Goal: Task Accomplishment & Management: Manage account settings

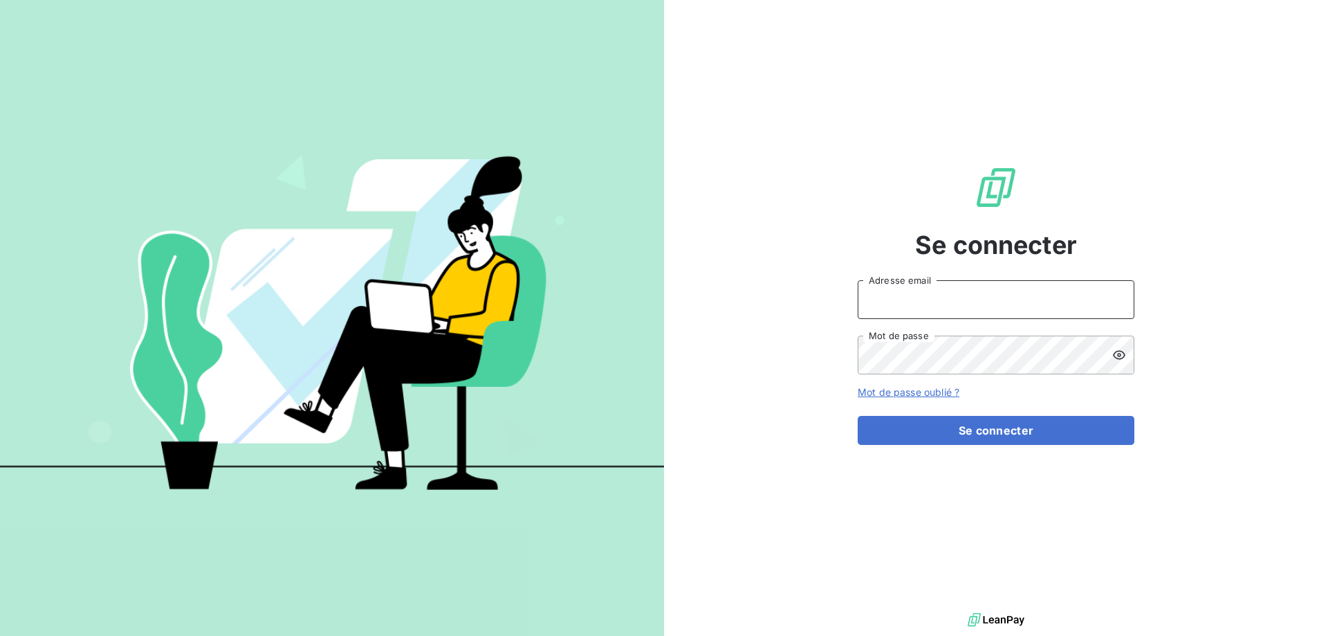
click at [964, 306] on input "Adresse email" at bounding box center [996, 299] width 277 height 39
type input "pamela.niaucel@negometal.fr"
click at [858, 416] on button "Se connecter" at bounding box center [996, 430] width 277 height 29
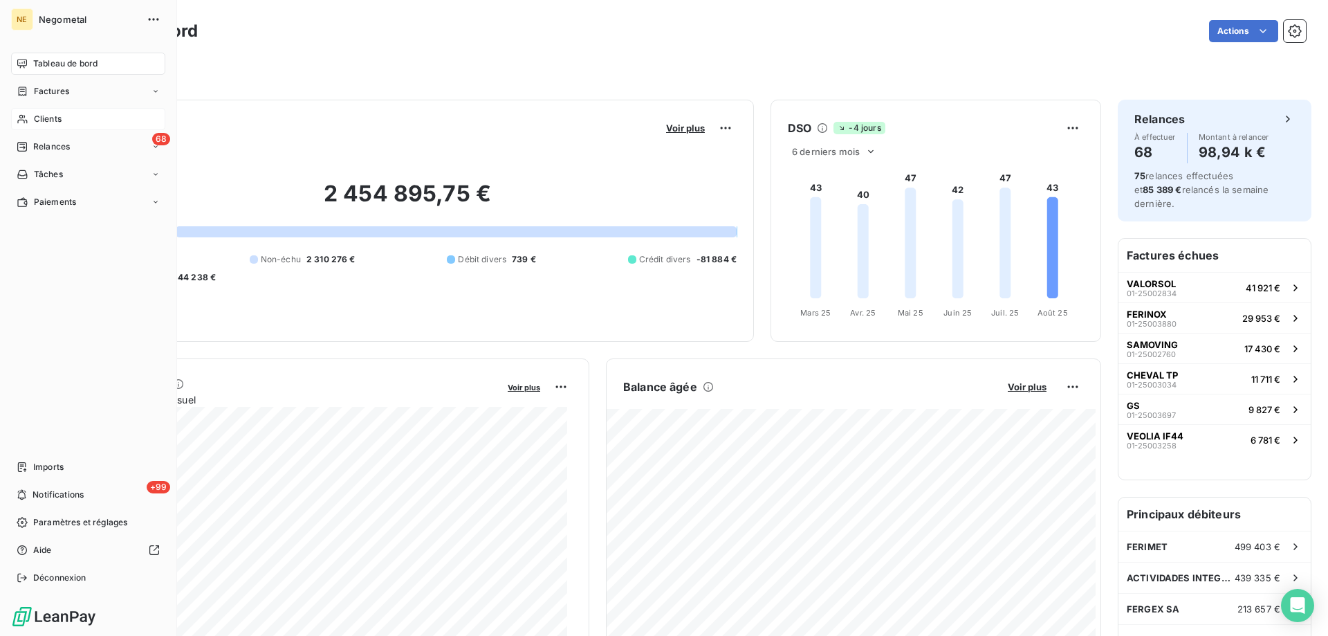
click at [37, 122] on span "Clients" at bounding box center [48, 119] width 28 height 12
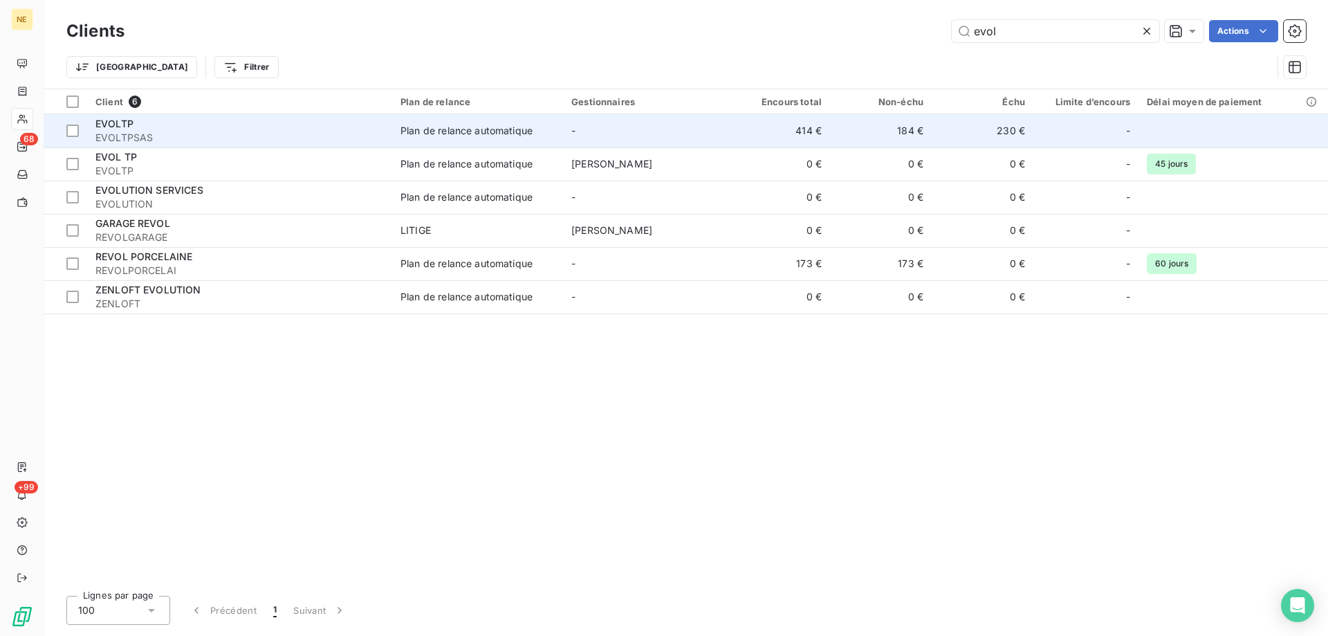
type input "evol"
click at [179, 129] on div "EVOLTP" at bounding box center [239, 124] width 288 height 14
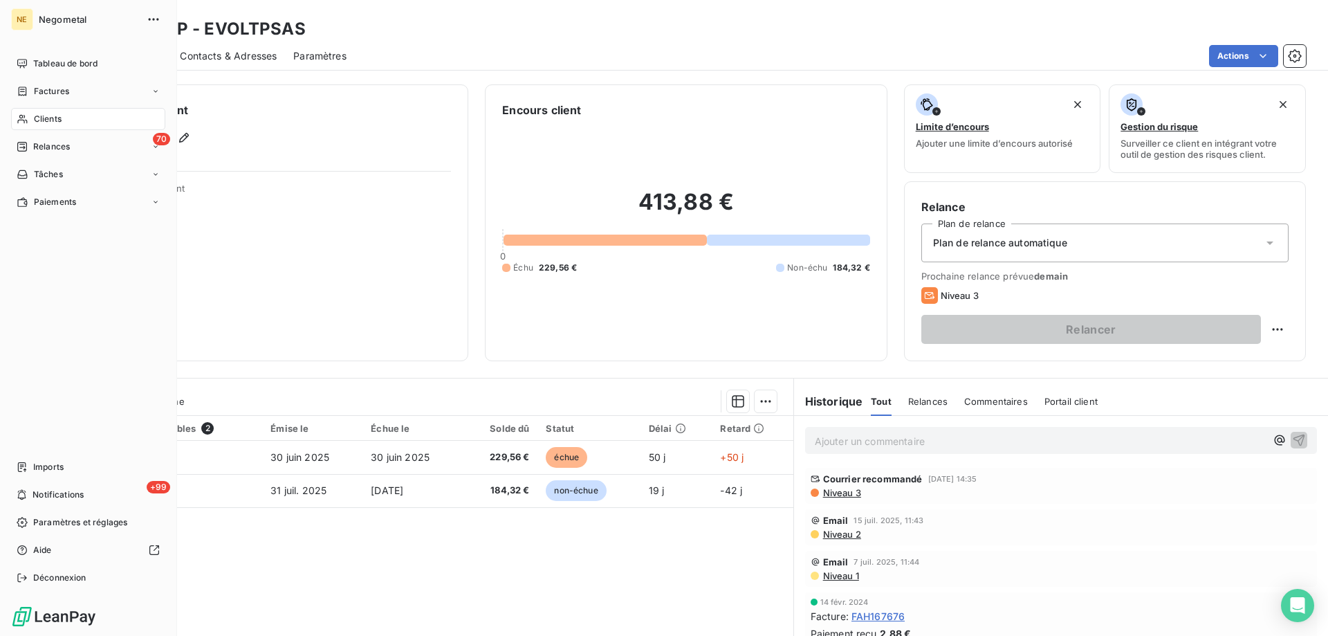
click at [34, 121] on span "Clients" at bounding box center [48, 119] width 28 height 12
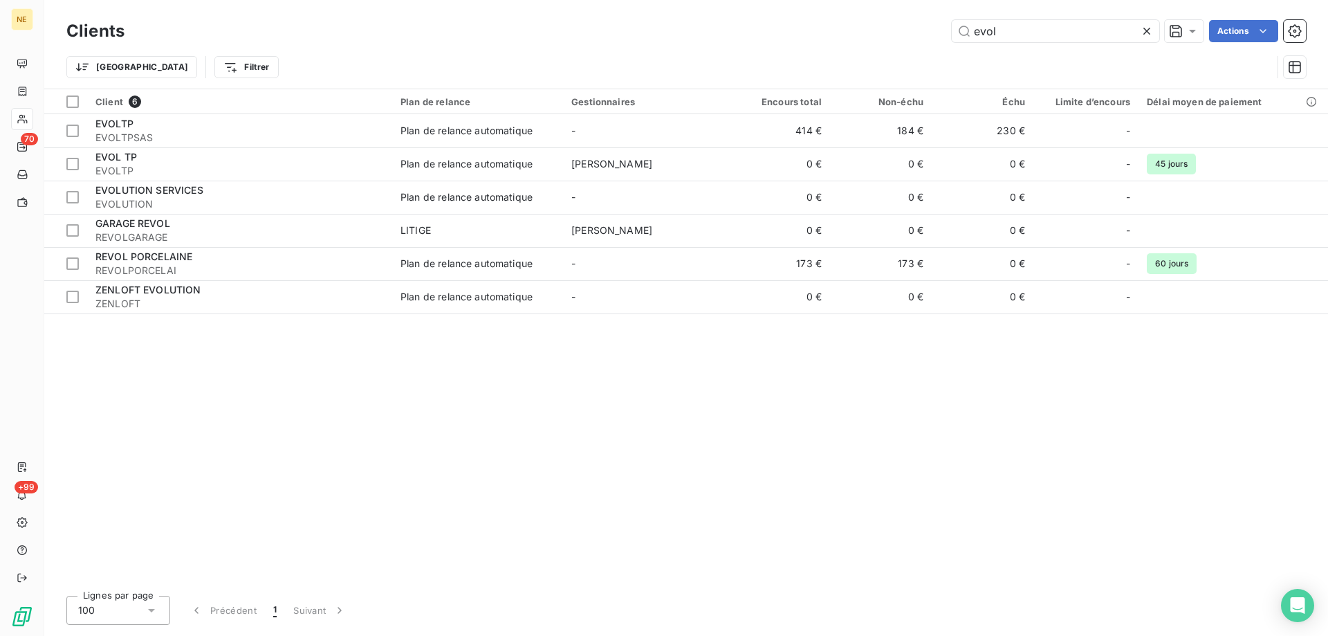
drag, startPoint x: 996, startPoint y: 32, endPoint x: 934, endPoint y: 40, distance: 62.1
click at [934, 40] on div "evol Actions" at bounding box center [723, 31] width 1165 height 22
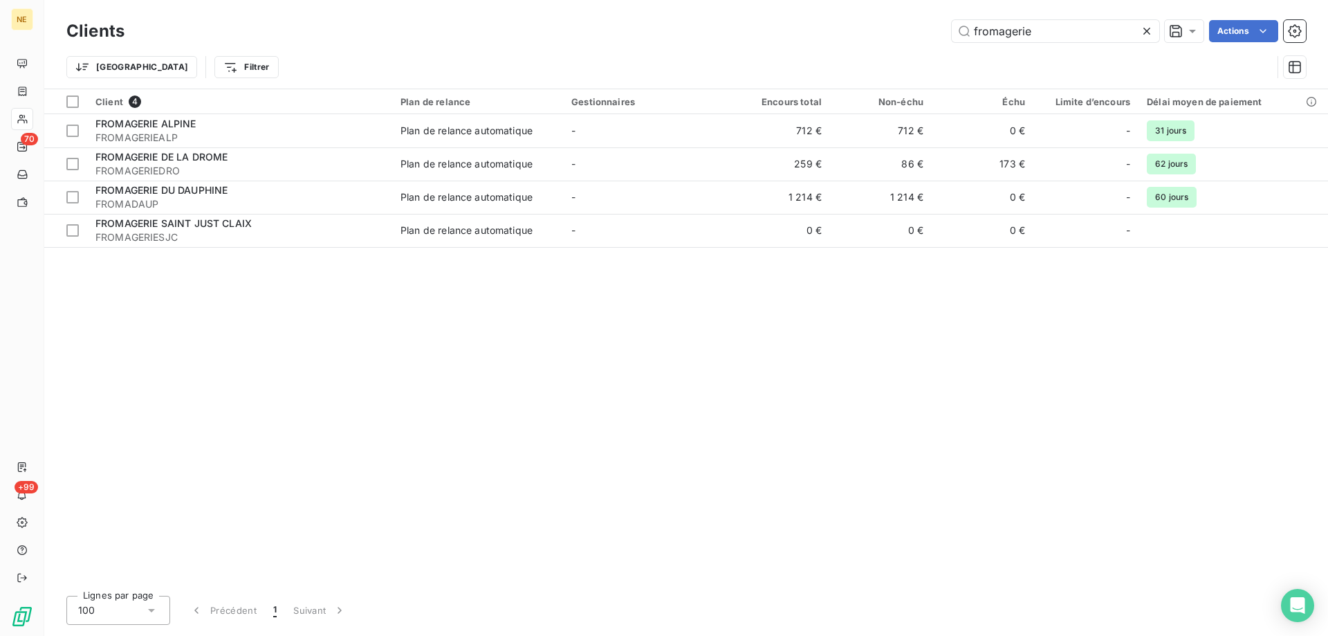
type input "fromagerie"
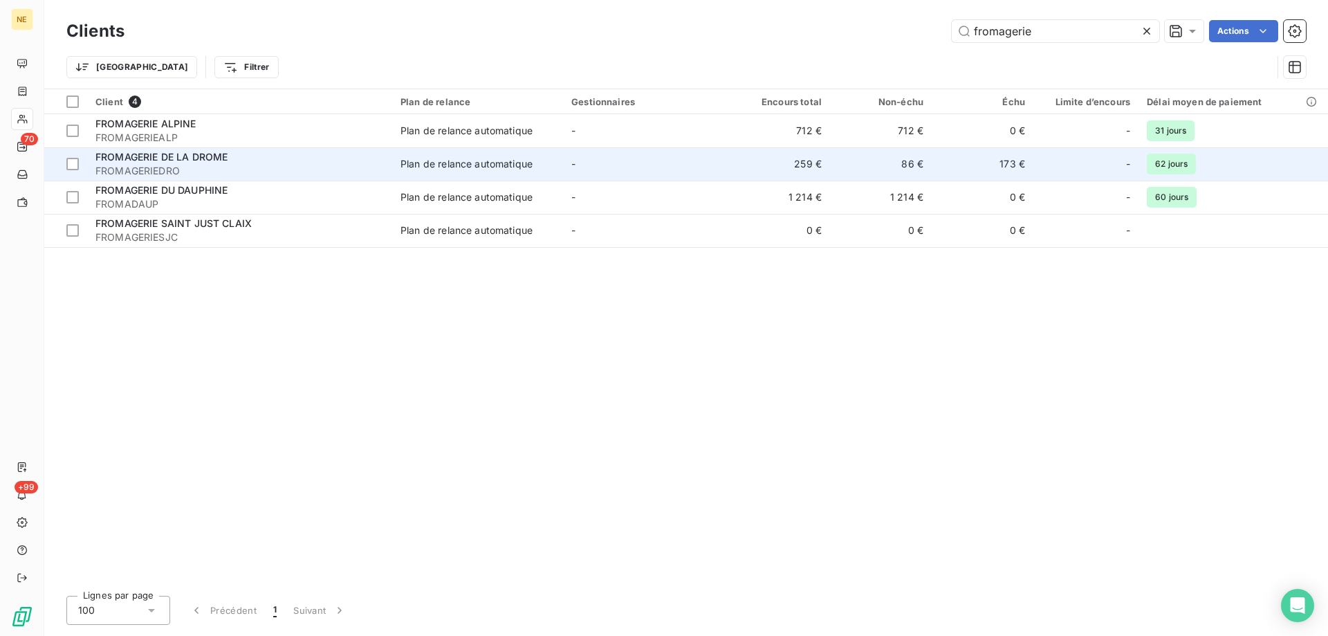
click at [201, 161] on span "FROMAGERIE DE LA DROME" at bounding box center [161, 157] width 132 height 12
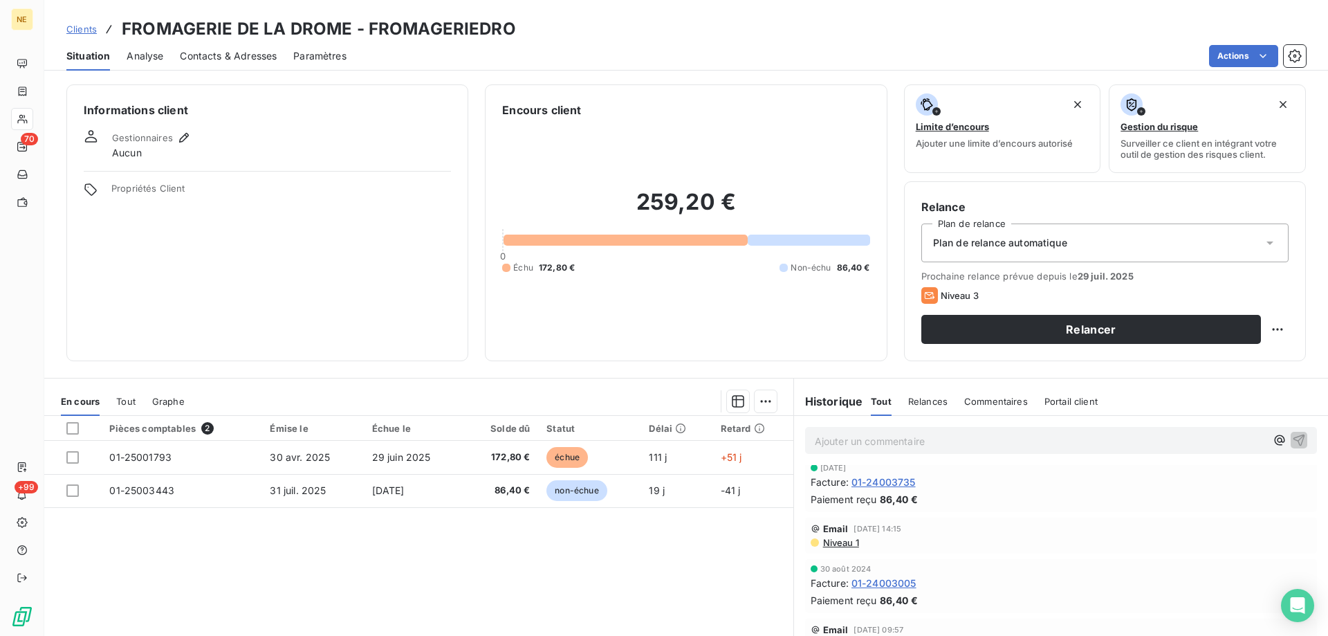
scroll to position [590, 0]
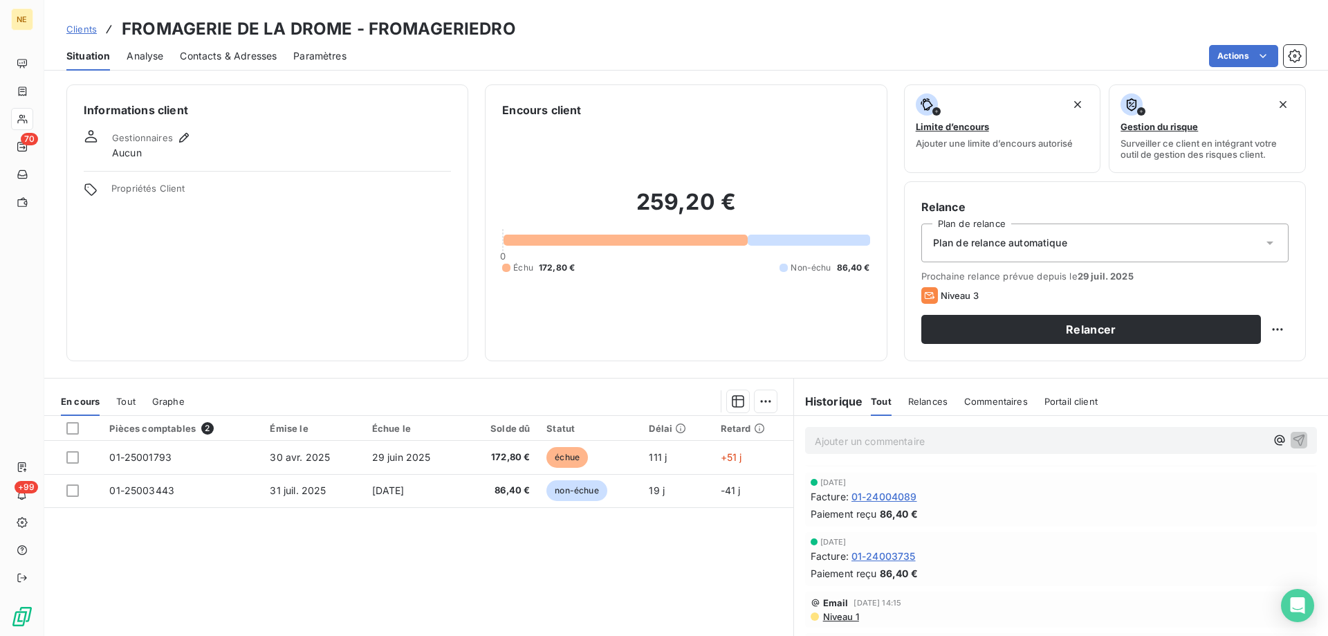
click at [239, 64] on div "Contacts & Adresses" at bounding box center [228, 55] width 97 height 29
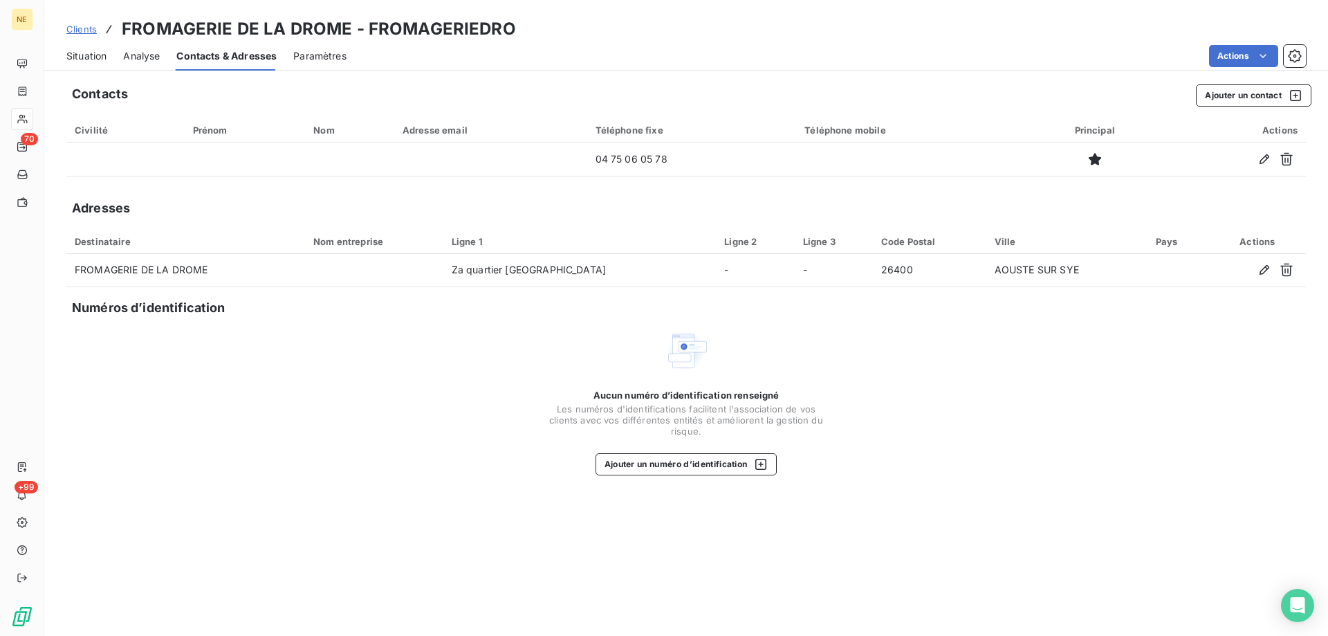
click at [237, 56] on span "Contacts & Adresses" at bounding box center [226, 56] width 100 height 14
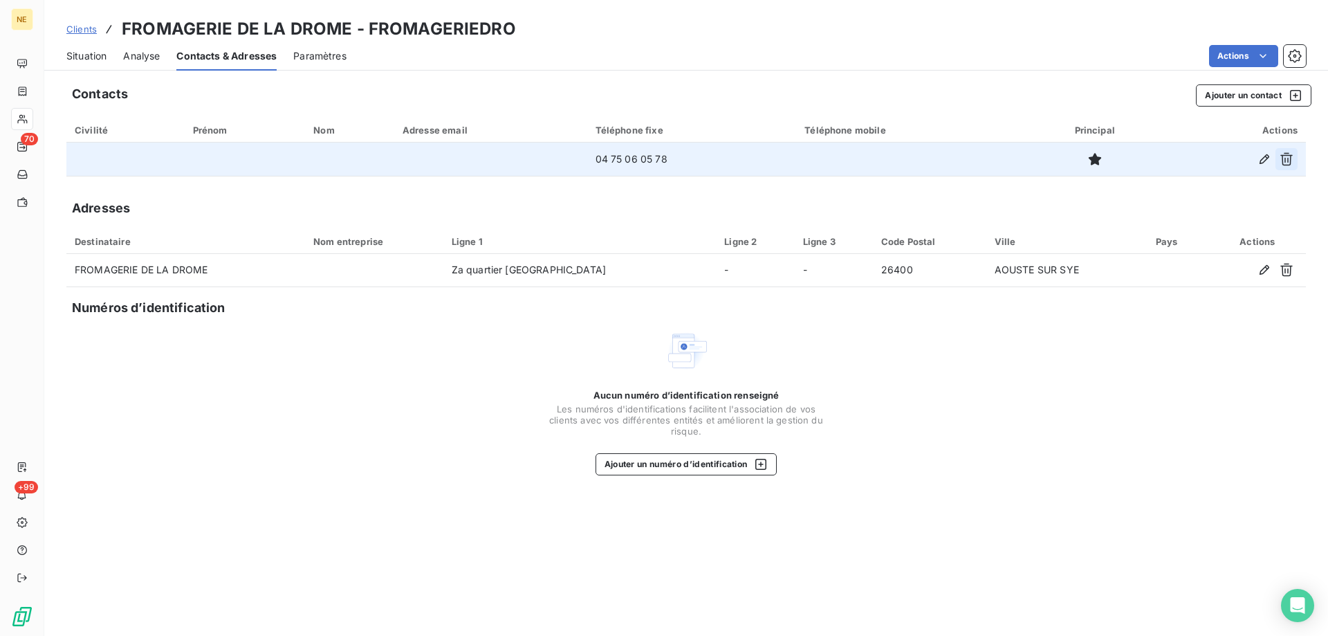
click at [1288, 169] on button "button" at bounding box center [1286, 159] width 22 height 22
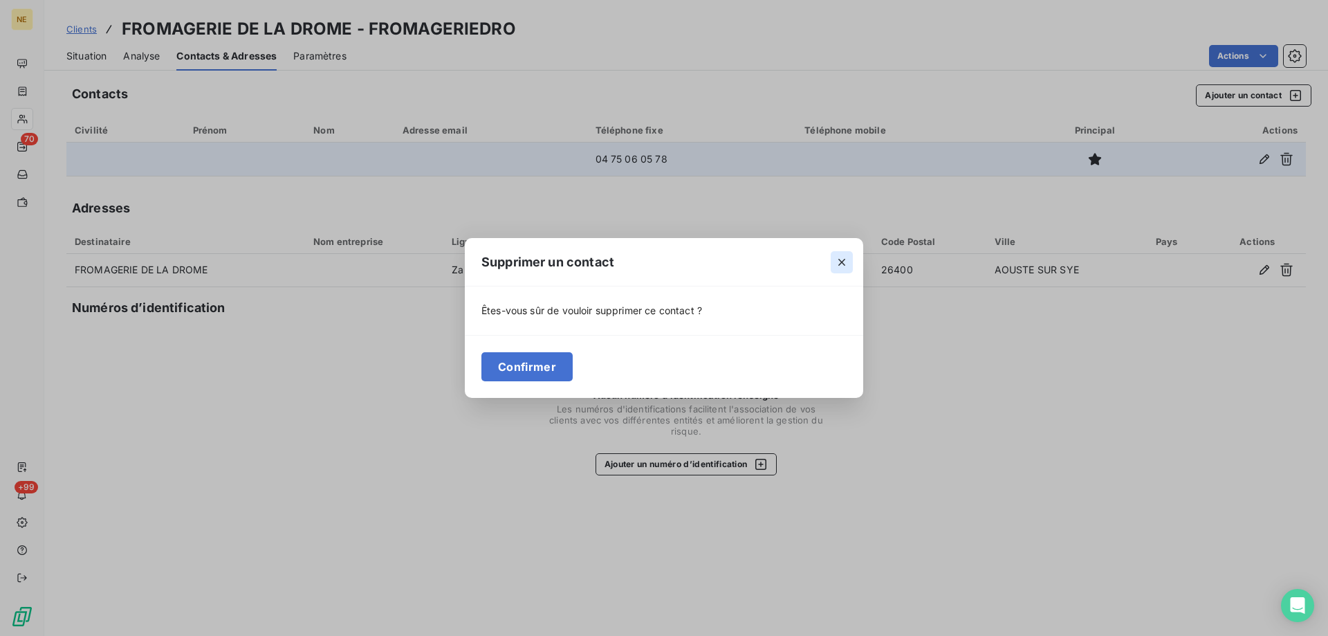
click at [846, 255] on icon "button" at bounding box center [842, 262] width 14 height 14
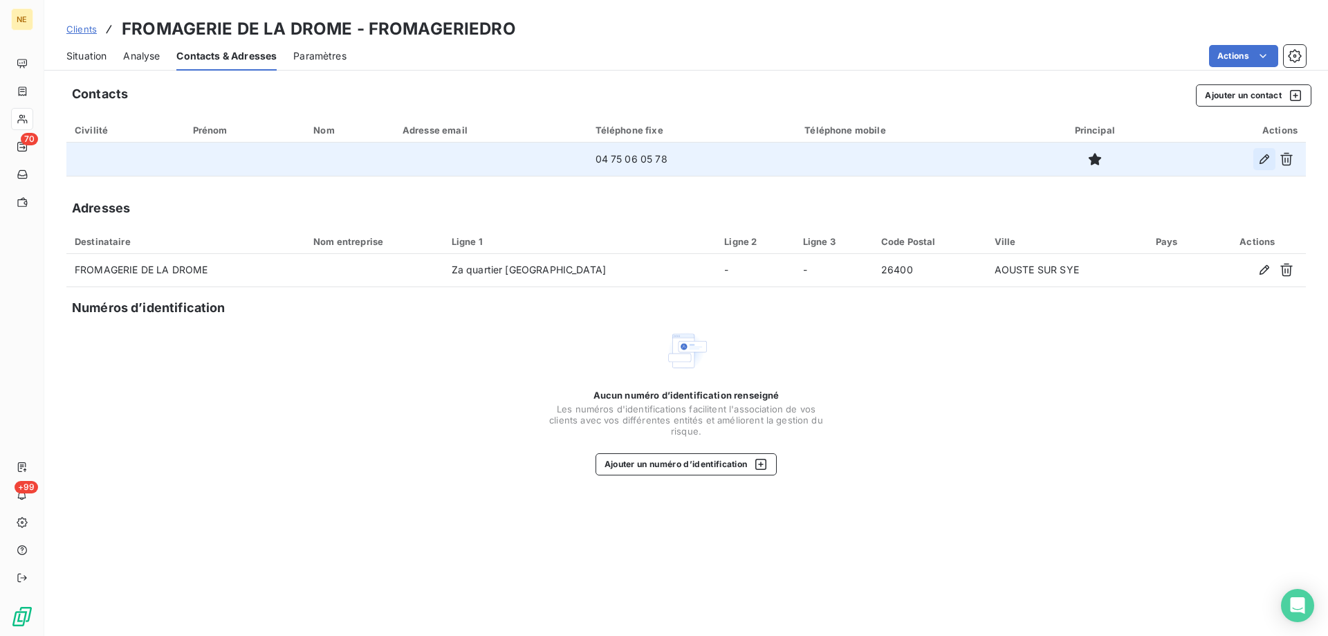
click at [1257, 161] on button "button" at bounding box center [1264, 159] width 22 height 22
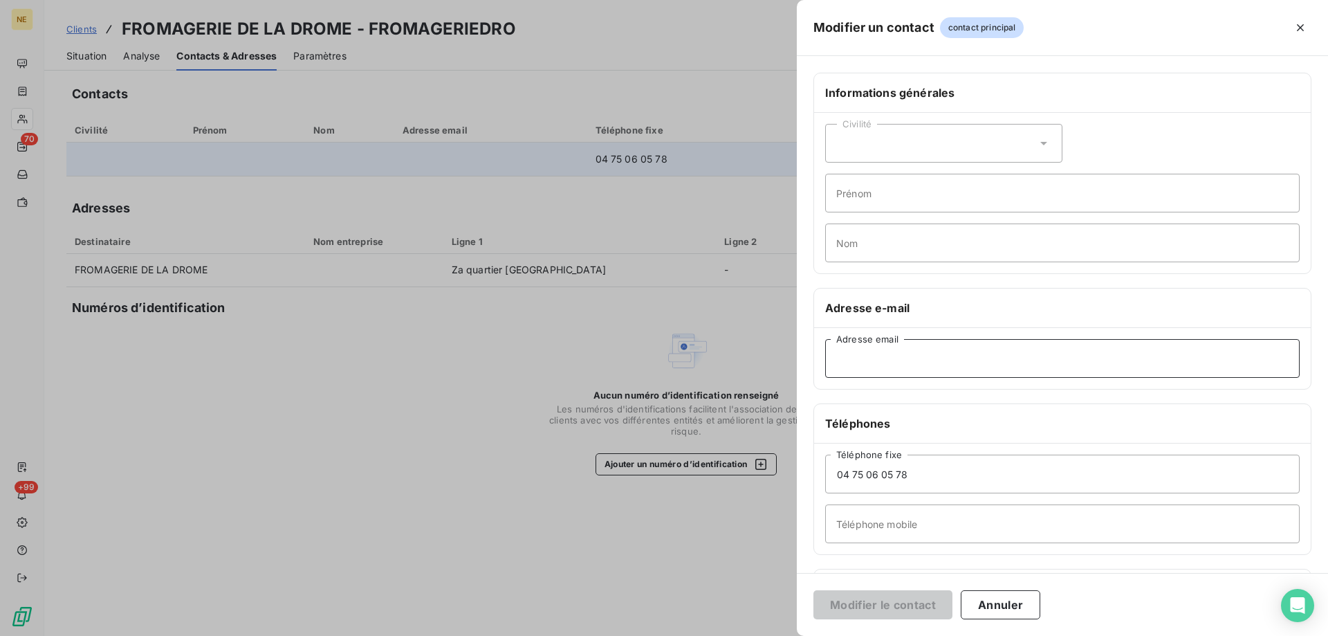
click at [862, 367] on input "Adresse email" at bounding box center [1062, 358] width 474 height 39
paste input "[PERSON_NAME][EMAIL_ADDRESS][DOMAIN_NAME]"
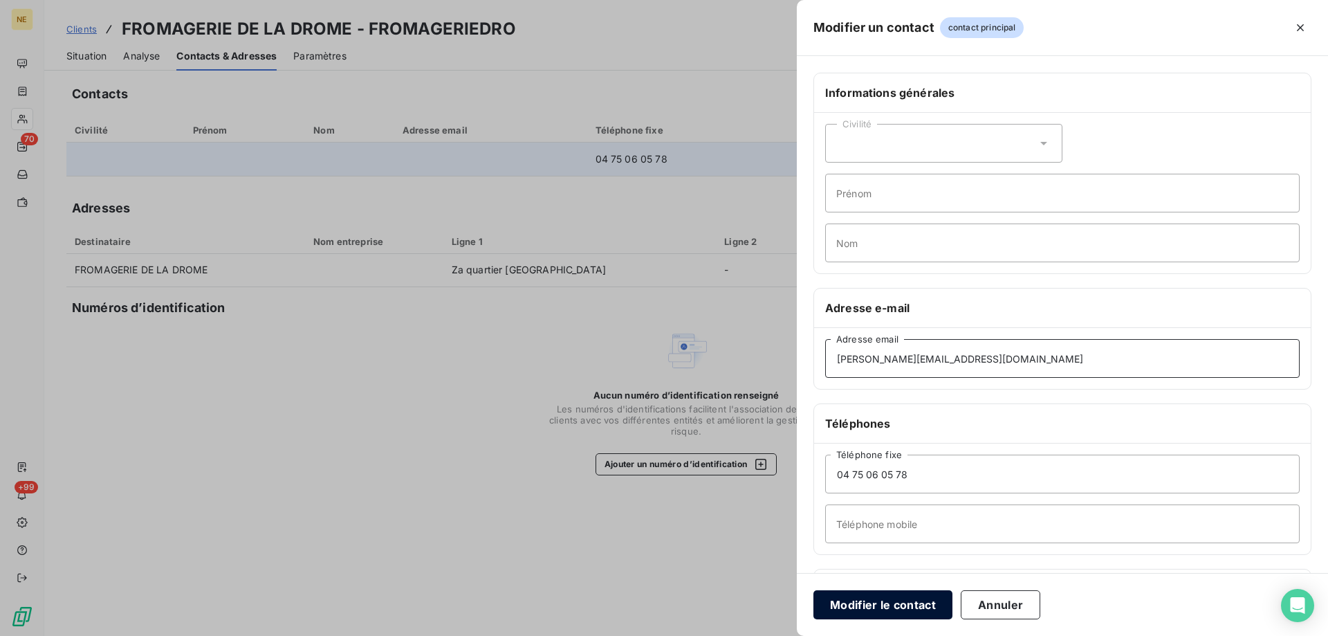
type input "[PERSON_NAME][EMAIL_ADDRESS][DOMAIN_NAME]"
click at [887, 603] on button "Modifier le contact" at bounding box center [882, 604] width 139 height 29
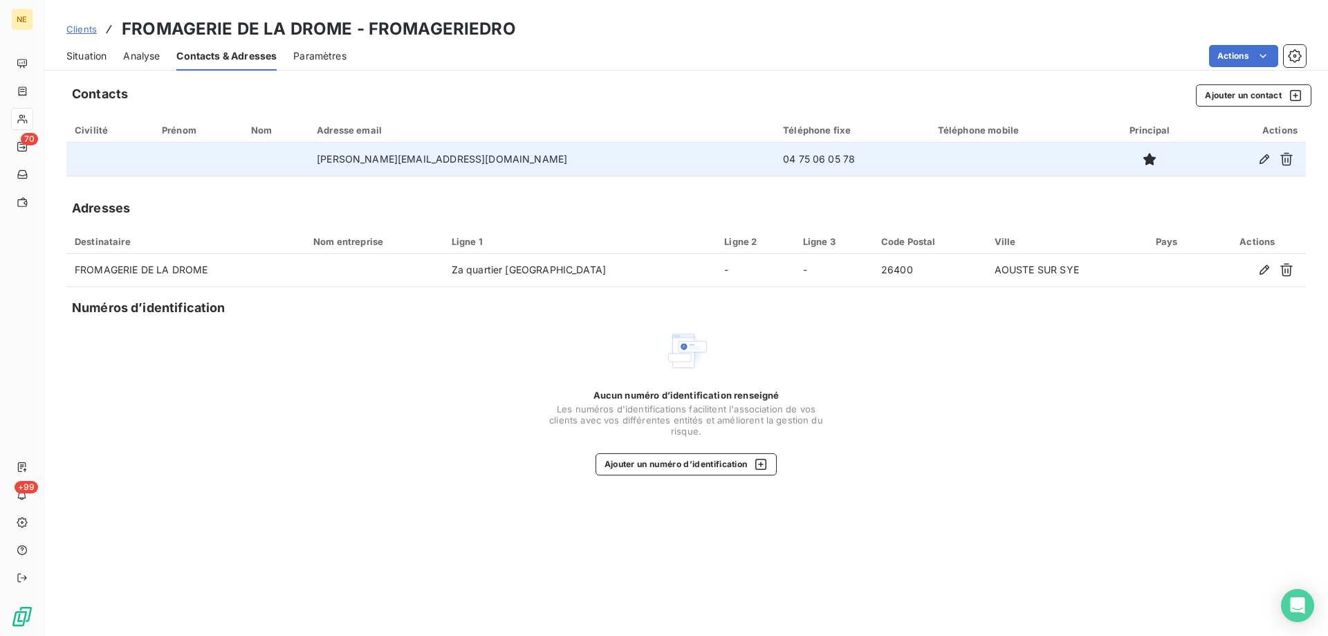
click at [98, 58] on span "Situation" at bounding box center [86, 56] width 40 height 14
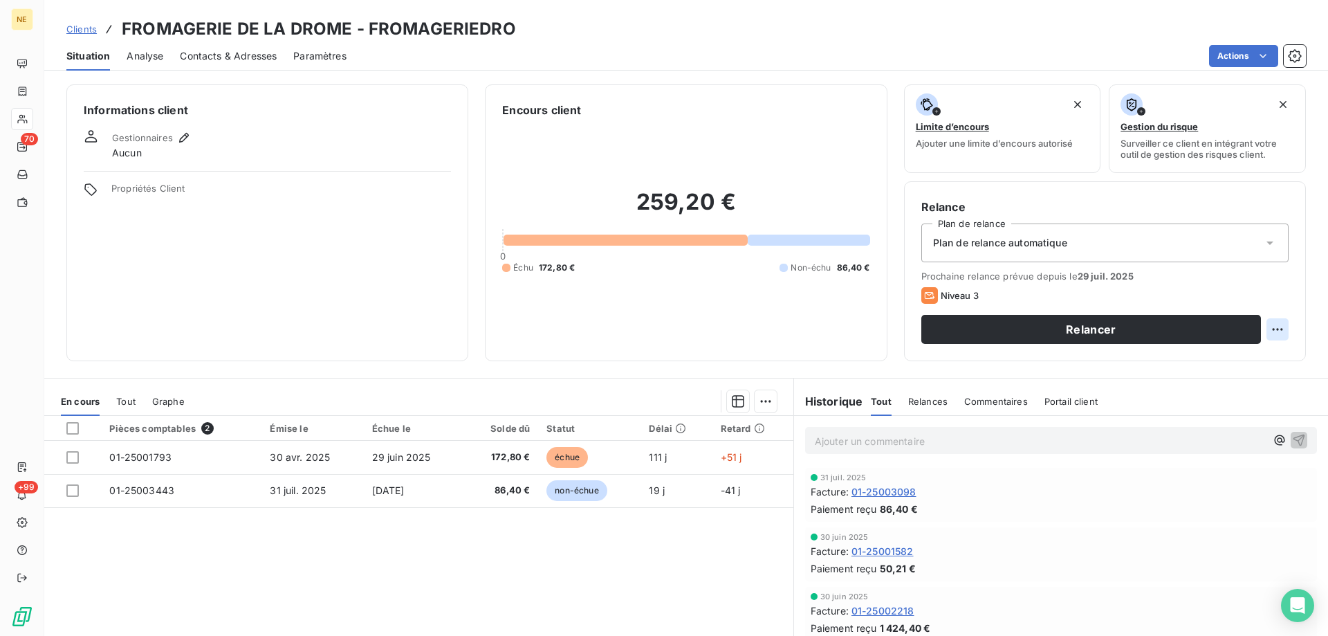
click at [1274, 333] on html "NE 70 +99 Clients FROMAGERIE DE LA DROME - FROMAGERIEDRO Situation Analyse Cont…" at bounding box center [664, 318] width 1328 height 636
click at [1189, 368] on div "Replanifier cette action" at bounding box center [1211, 360] width 124 height 22
select select "7"
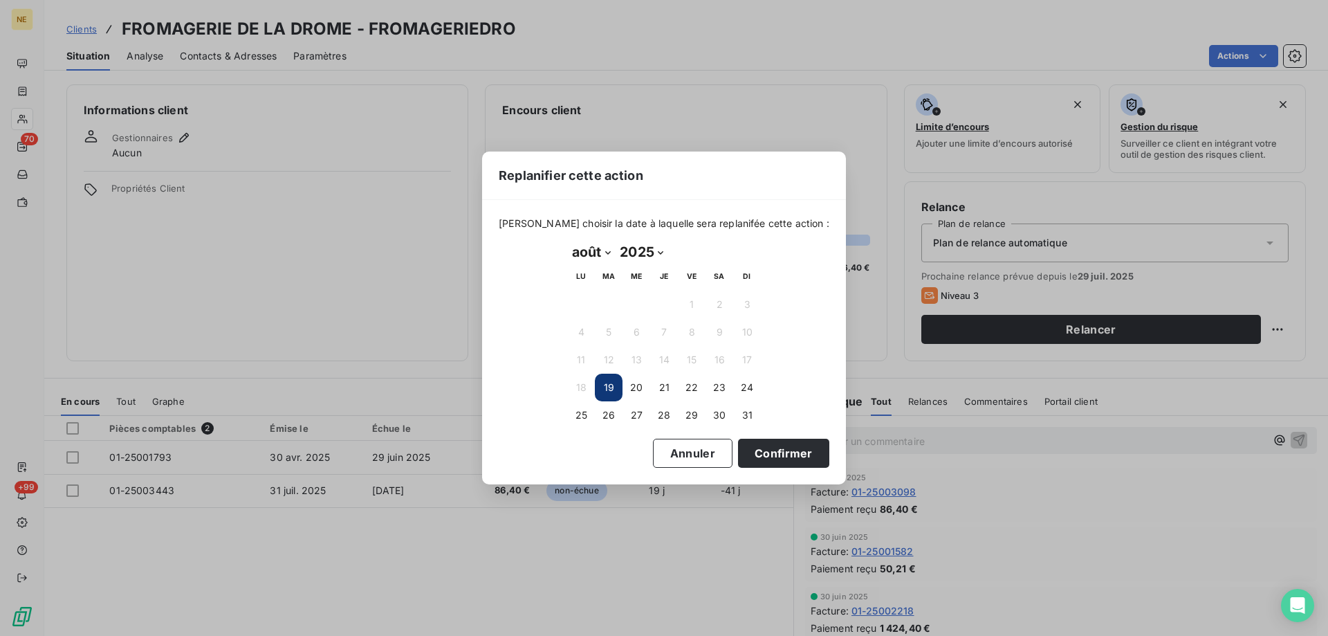
click at [610, 389] on button "19" at bounding box center [609, 387] width 28 height 28
click at [653, 456] on button "Annuler" at bounding box center [693, 452] width 80 height 29
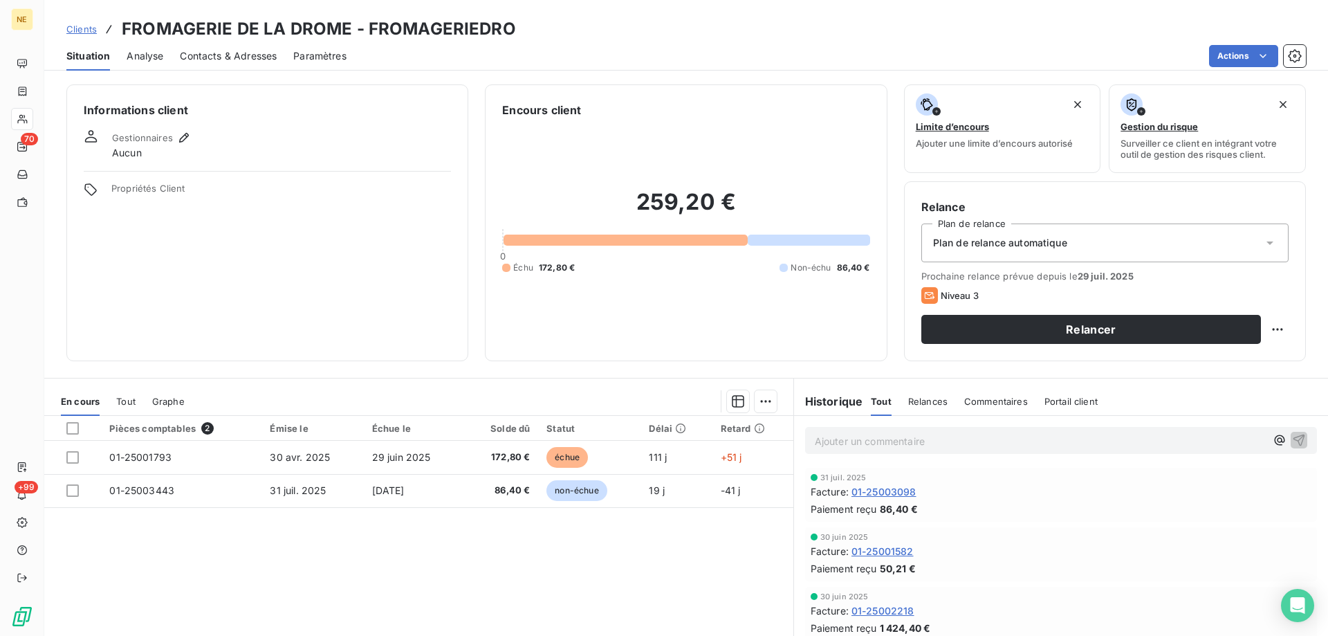
drag, startPoint x: 941, startPoint y: 297, endPoint x: 949, endPoint y: 297, distance: 8.3
click at [949, 297] on span "Niveau 3" at bounding box center [960, 295] width 38 height 11
click at [1268, 333] on html "NE 70 +99 Clients FROMAGERIE DE LA DROME - FROMAGERIEDRO Situation Analyse Cont…" at bounding box center [664, 318] width 1328 height 636
click at [1043, 284] on html "NE 70 +99 Clients FROMAGERIE DE LA DROME - FROMAGERIEDRO Situation Analyse Cont…" at bounding box center [664, 318] width 1328 height 636
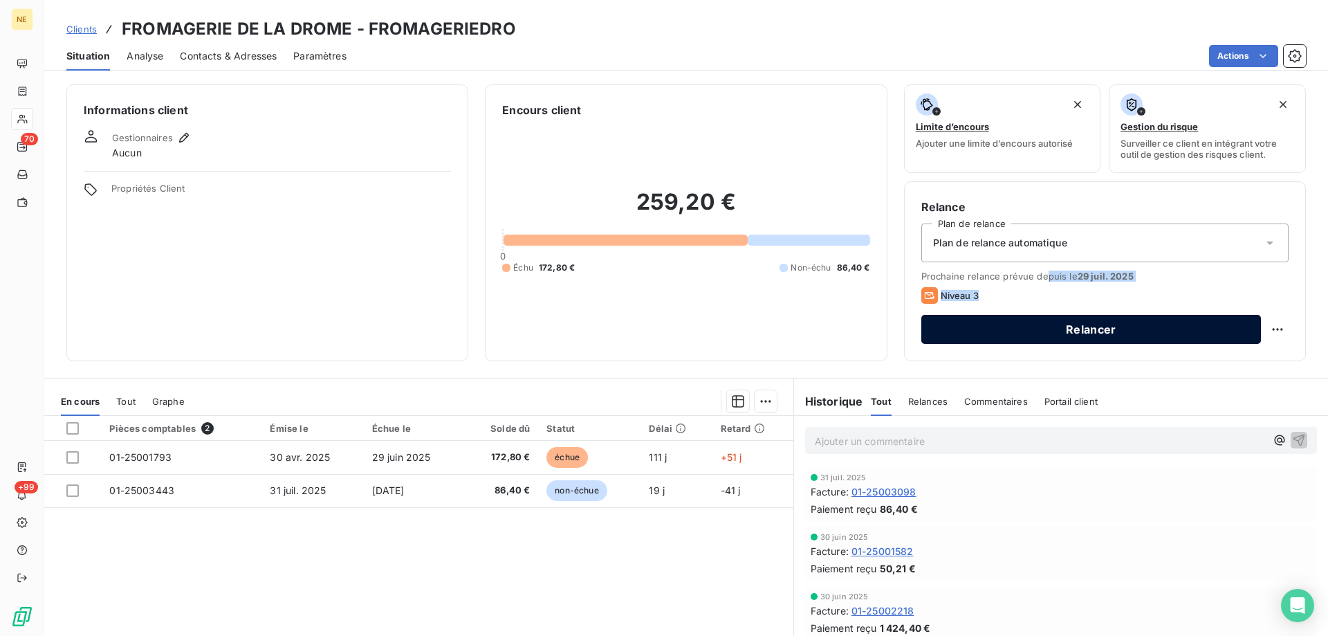
click at [1190, 324] on button "Relancer" at bounding box center [1091, 329] width 340 height 29
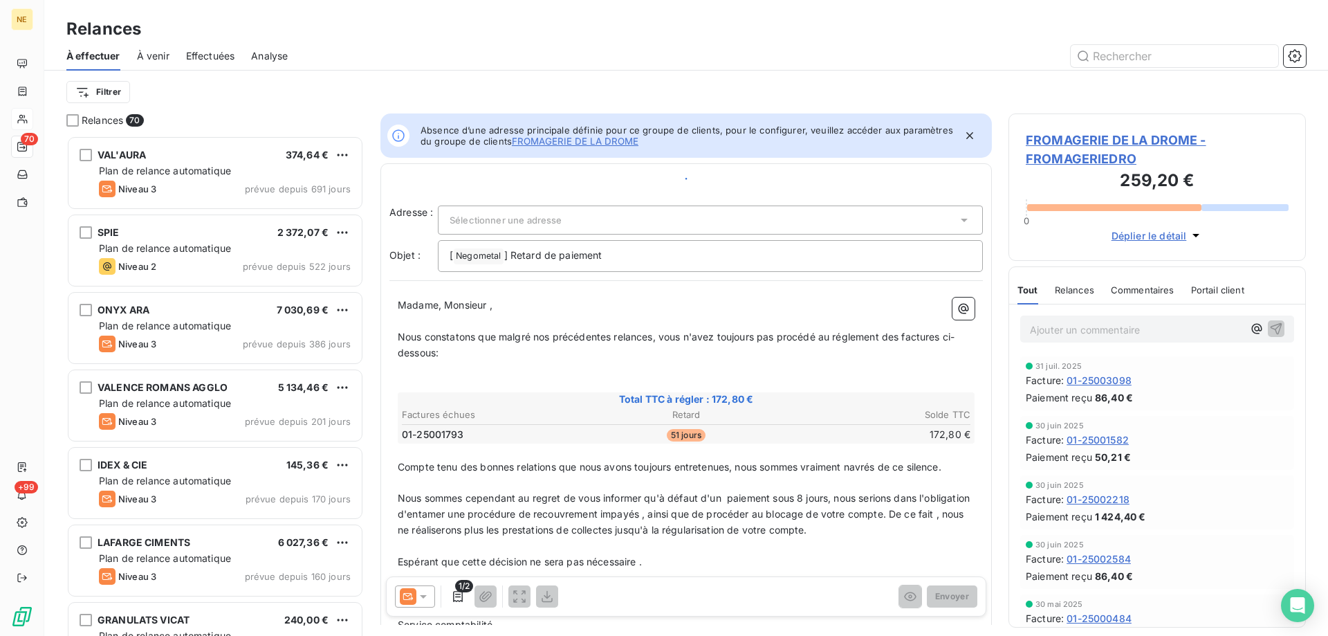
scroll to position [490, 287]
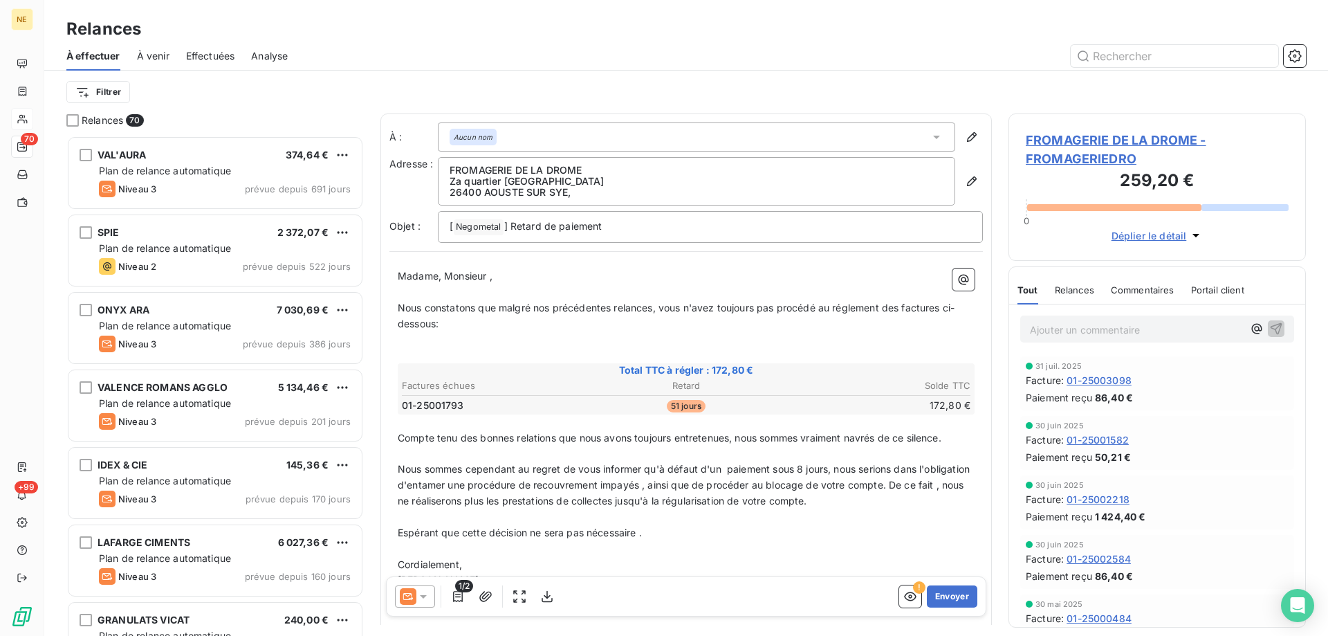
click at [427, 595] on icon at bounding box center [423, 596] width 14 height 14
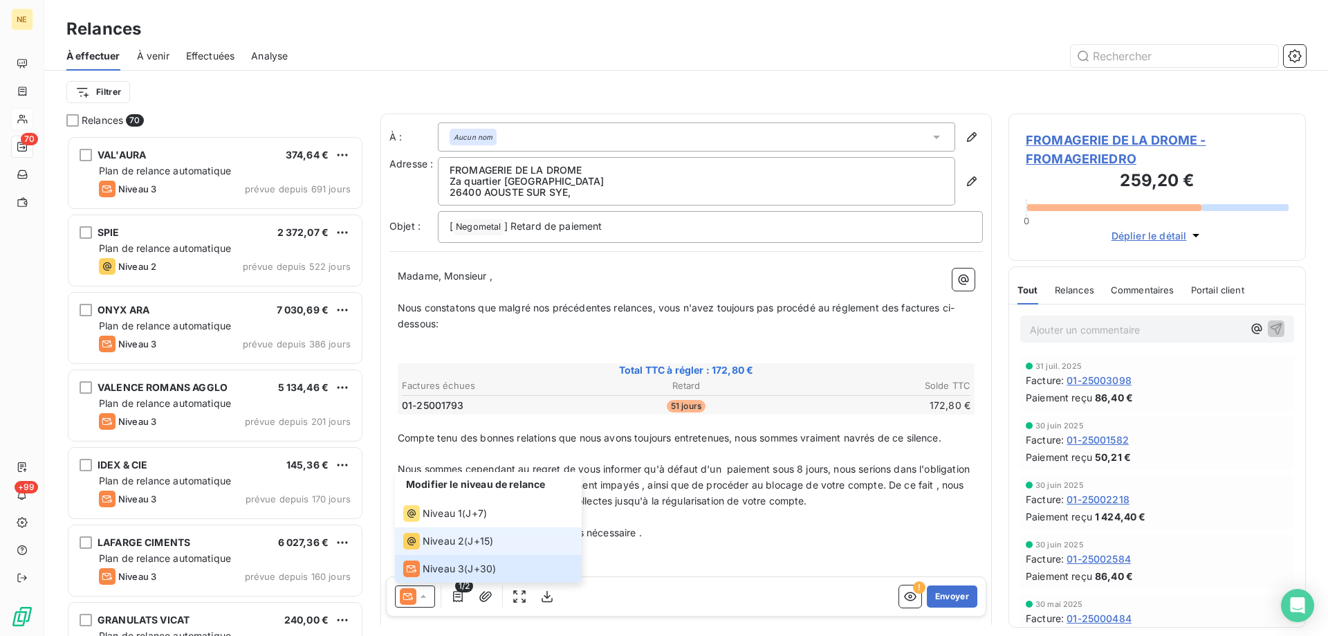
click at [436, 538] on span "Niveau 2" at bounding box center [443, 541] width 41 height 14
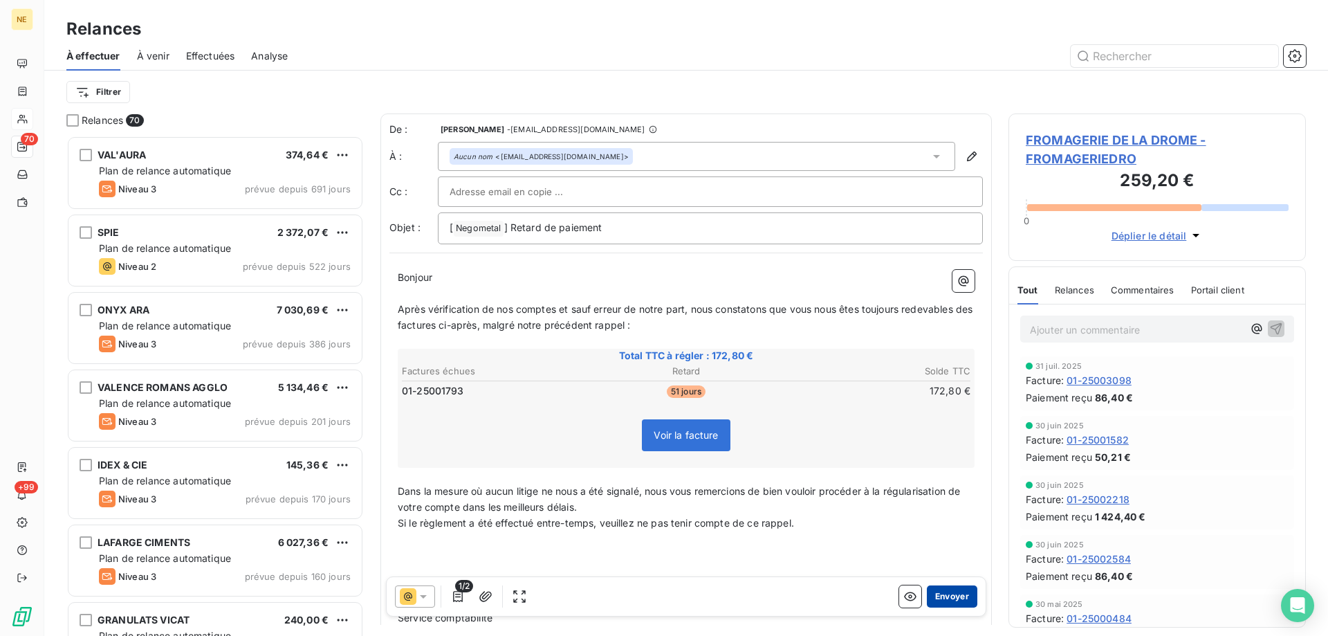
click at [941, 596] on button "Envoyer" at bounding box center [952, 596] width 50 height 22
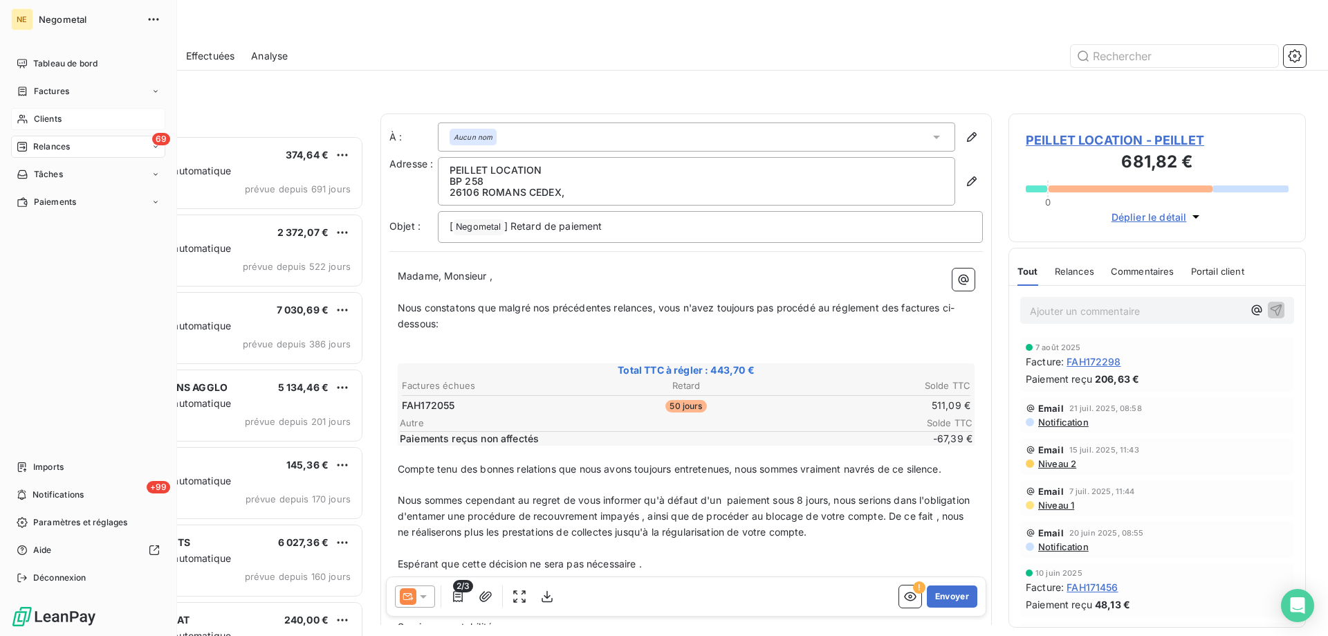
click at [38, 114] on span "Clients" at bounding box center [48, 119] width 28 height 12
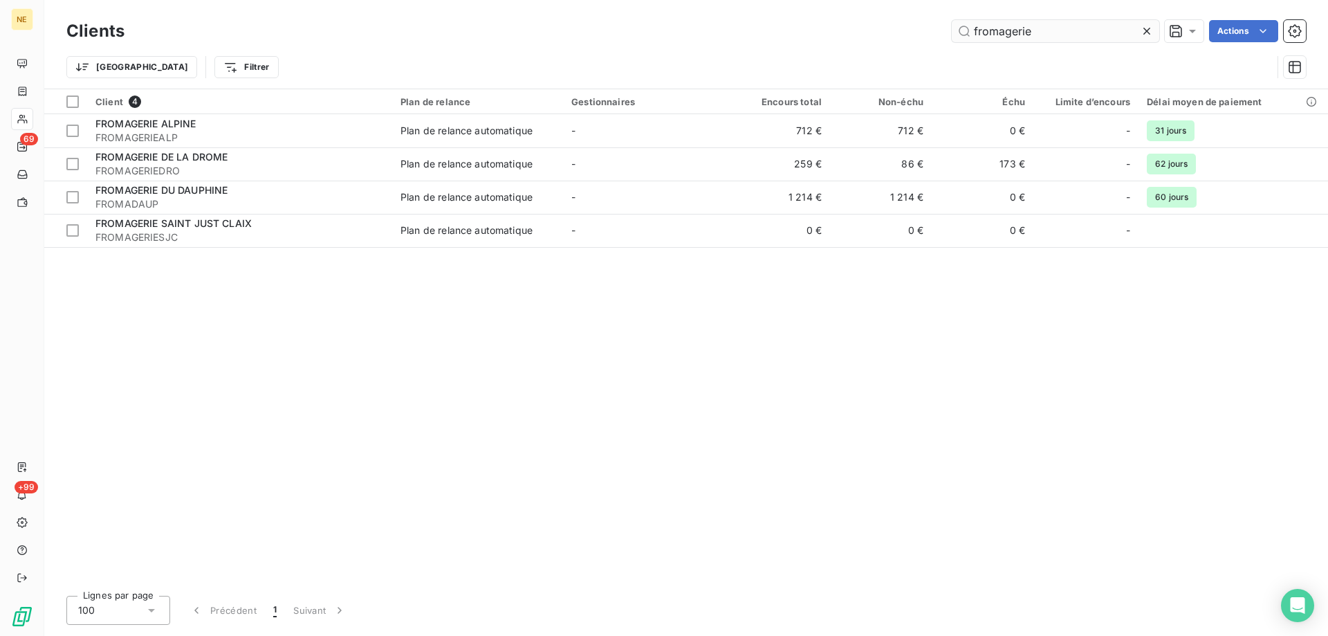
drag, startPoint x: 1037, startPoint y: 35, endPoint x: 999, endPoint y: 29, distance: 38.4
click at [999, 29] on input "fromagerie" at bounding box center [1055, 31] width 207 height 22
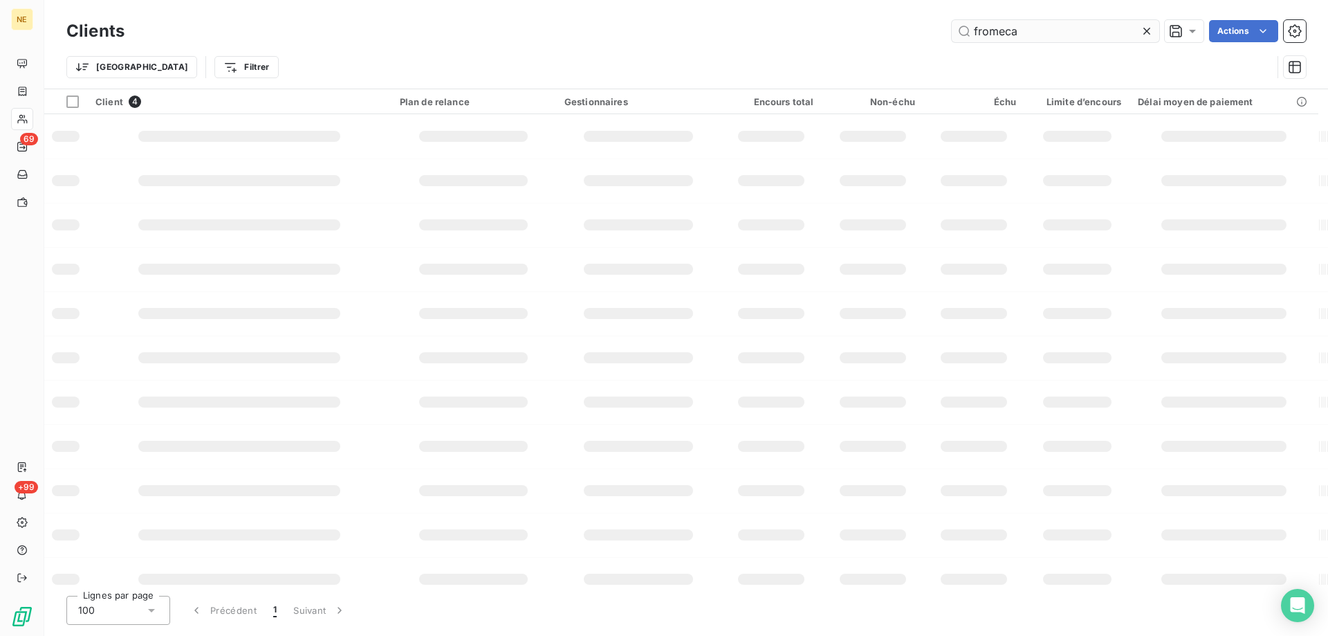
type input "fromeca"
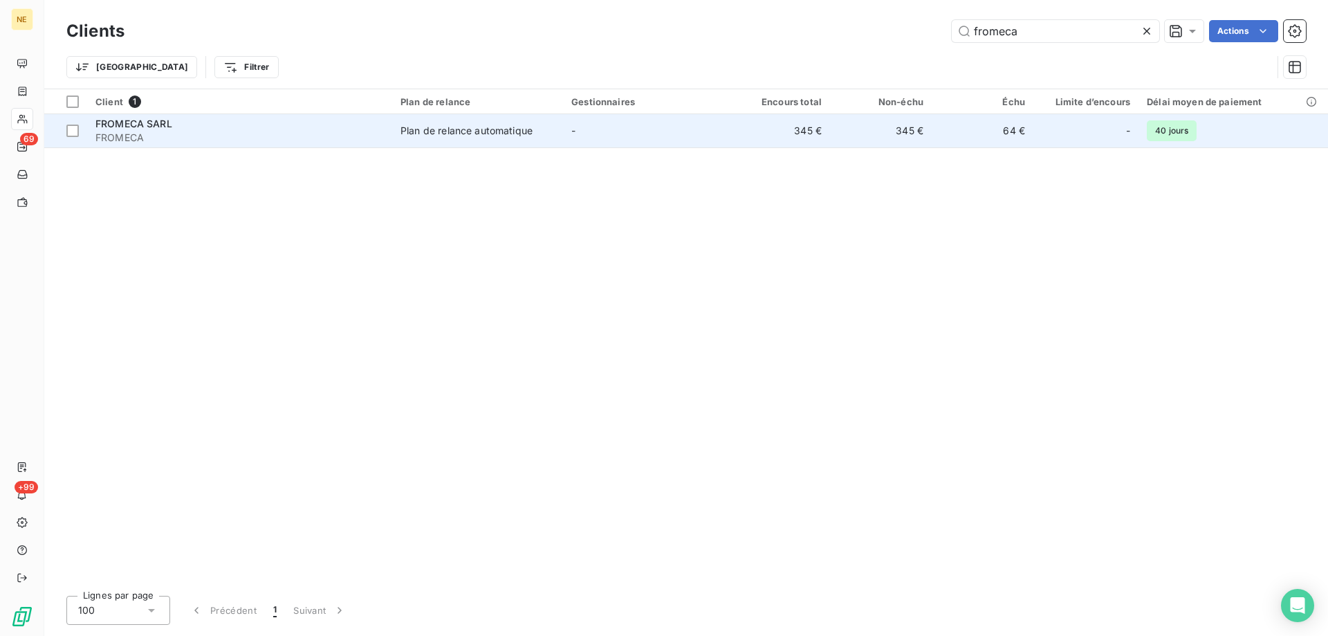
click at [501, 128] on div "Plan de relance automatique" at bounding box center [466, 131] width 132 height 14
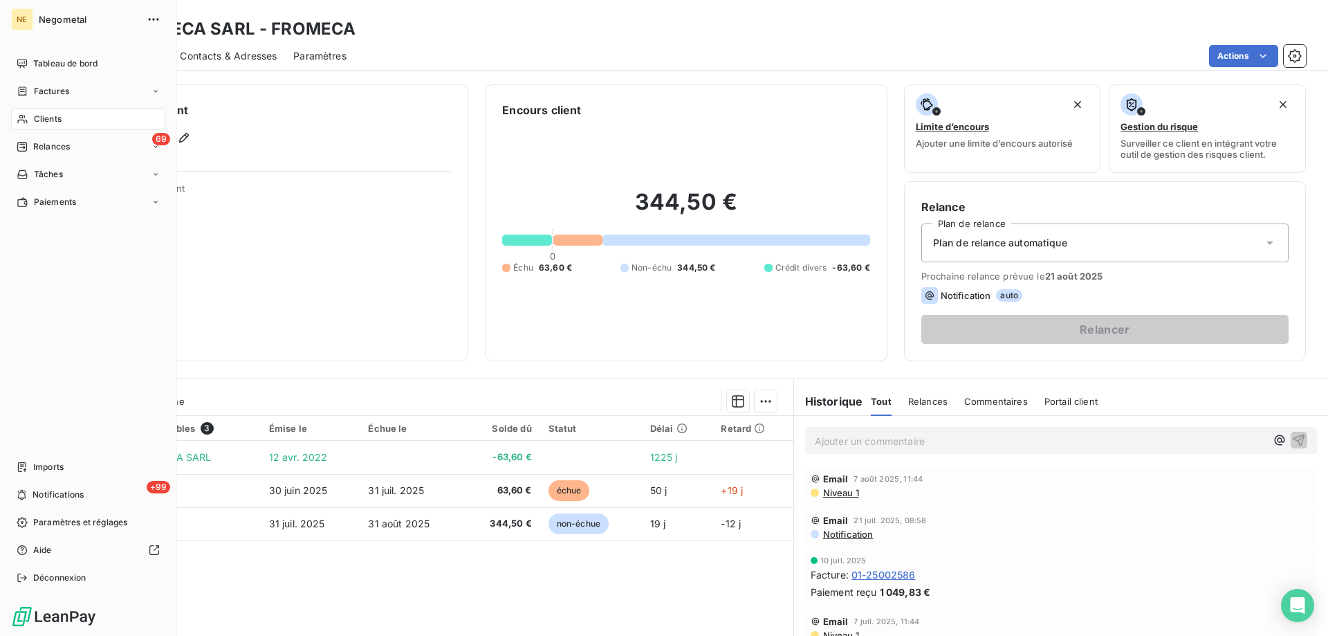
click at [39, 118] on span "Clients" at bounding box center [48, 119] width 28 height 12
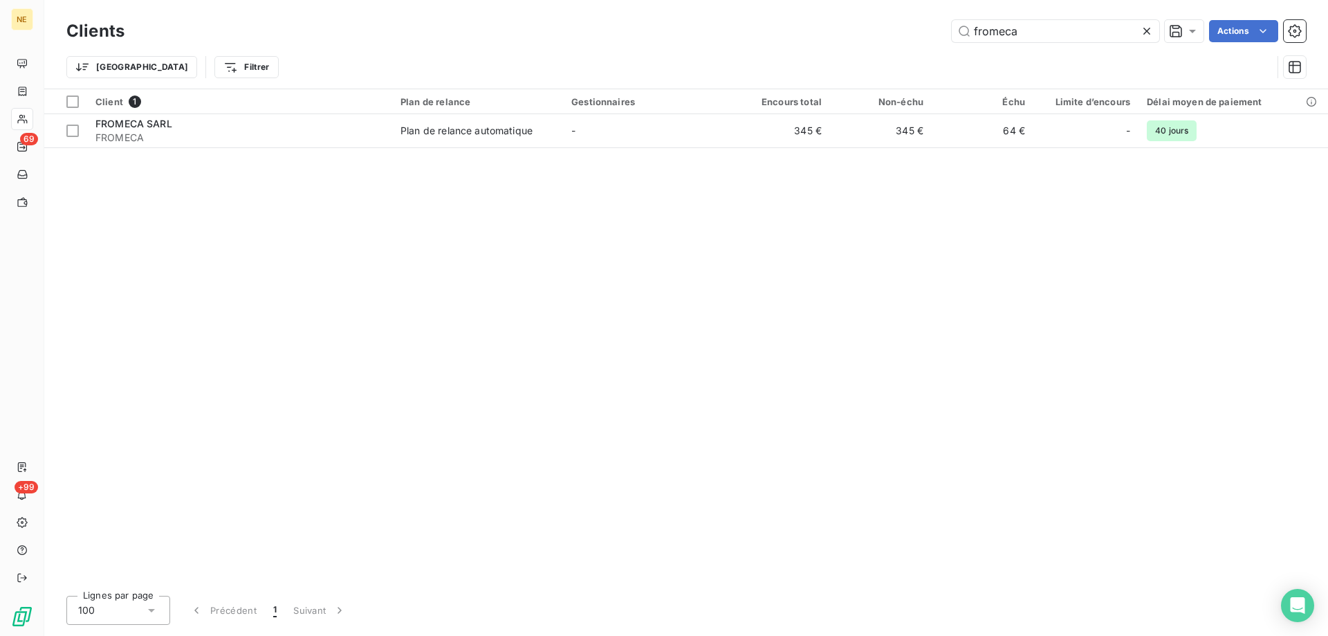
drag, startPoint x: 1020, startPoint y: 32, endPoint x: 913, endPoint y: 28, distance: 107.2
click at [913, 28] on div "fromeca Actions" at bounding box center [723, 31] width 1165 height 22
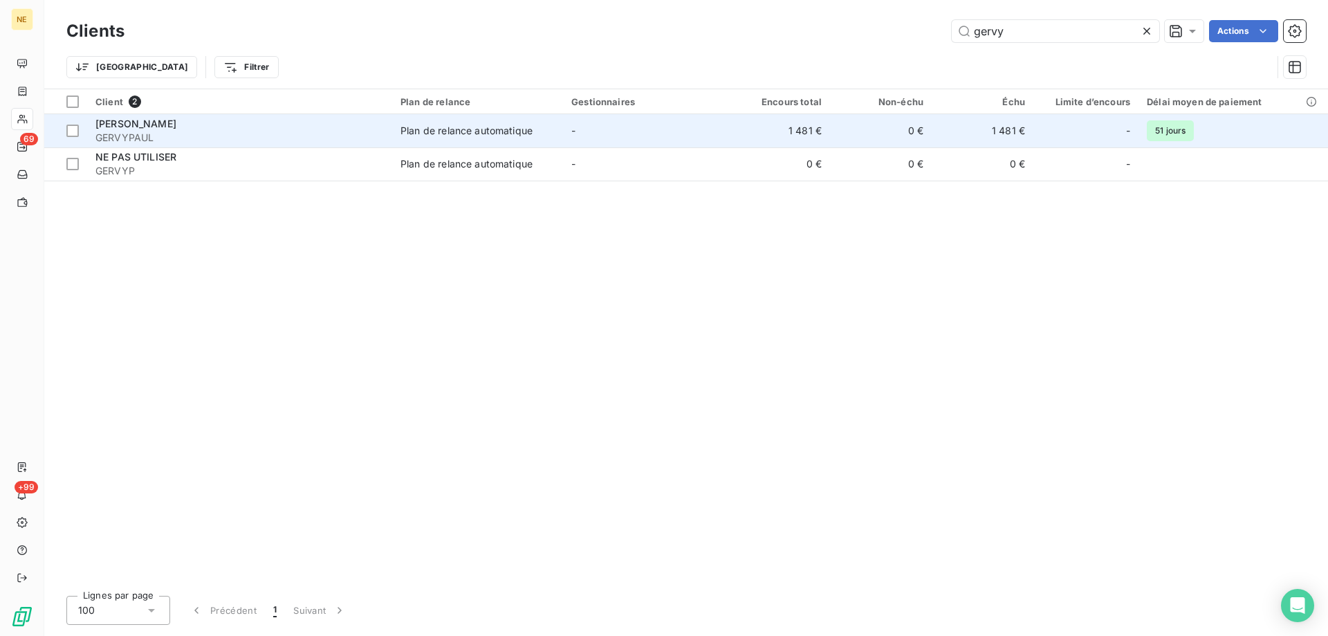
type input "gervy"
click at [297, 127] on div "[PERSON_NAME]" at bounding box center [239, 124] width 288 height 14
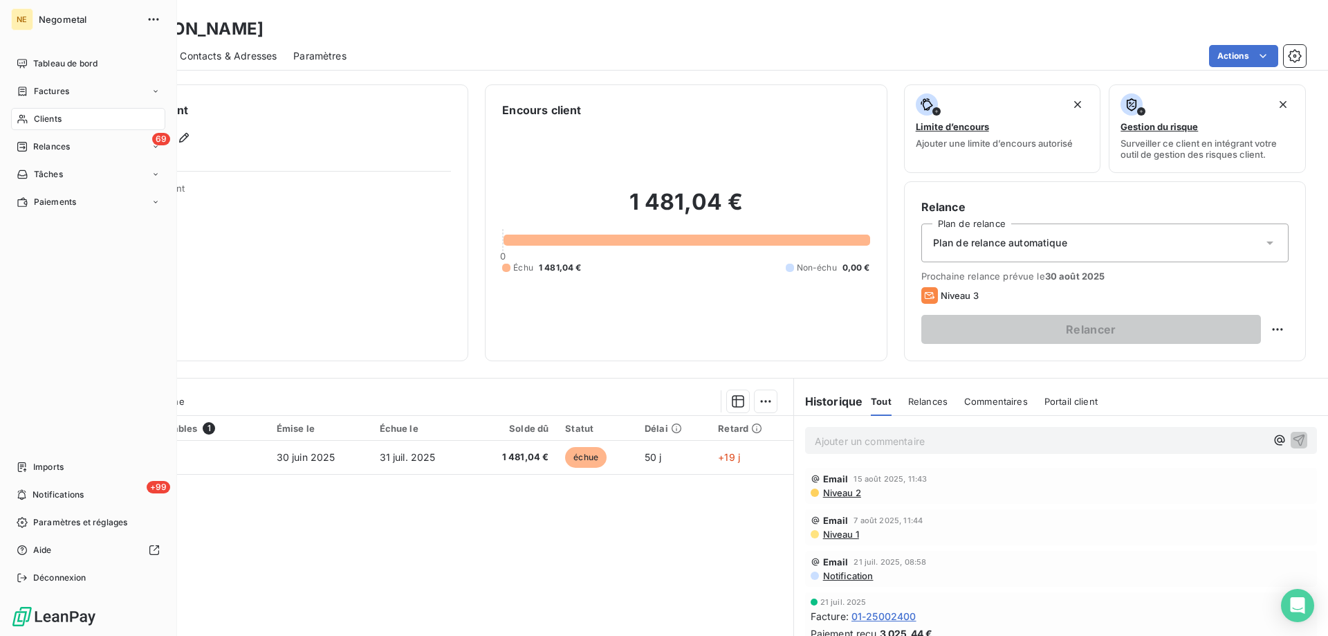
click at [27, 115] on icon at bounding box center [23, 118] width 12 height 11
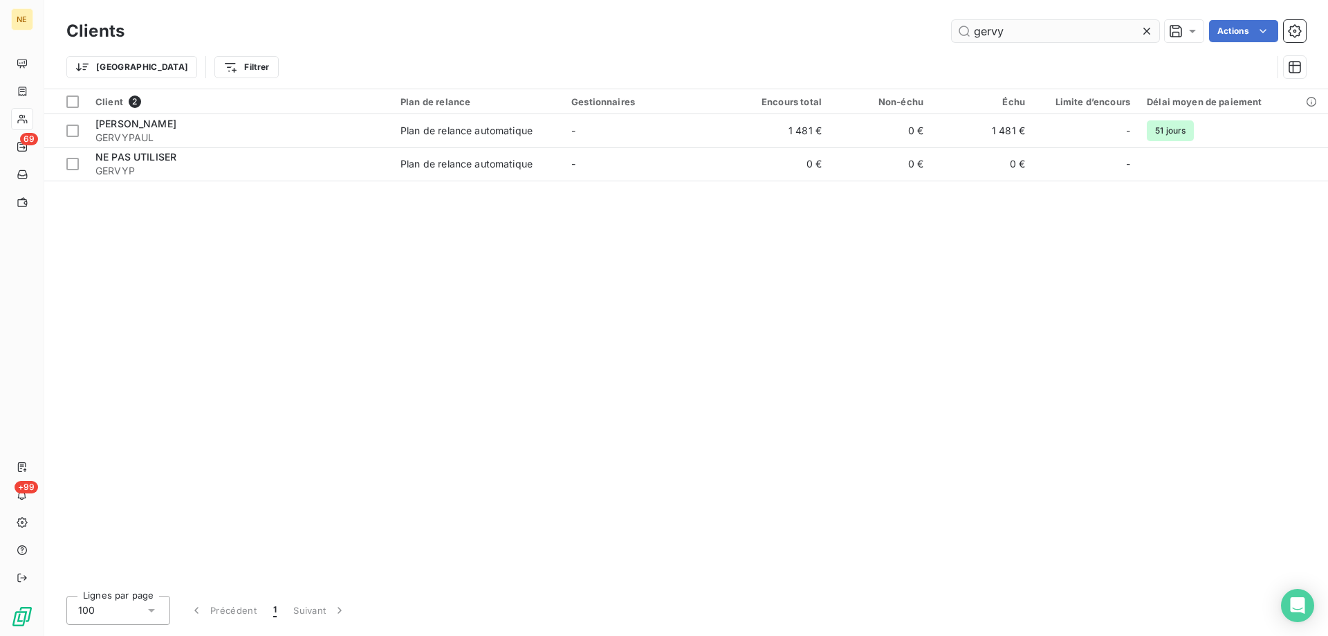
drag, startPoint x: 1009, startPoint y: 29, endPoint x: 956, endPoint y: 30, distance: 52.6
click at [956, 30] on input "gervy" at bounding box center [1055, 31] width 207 height 22
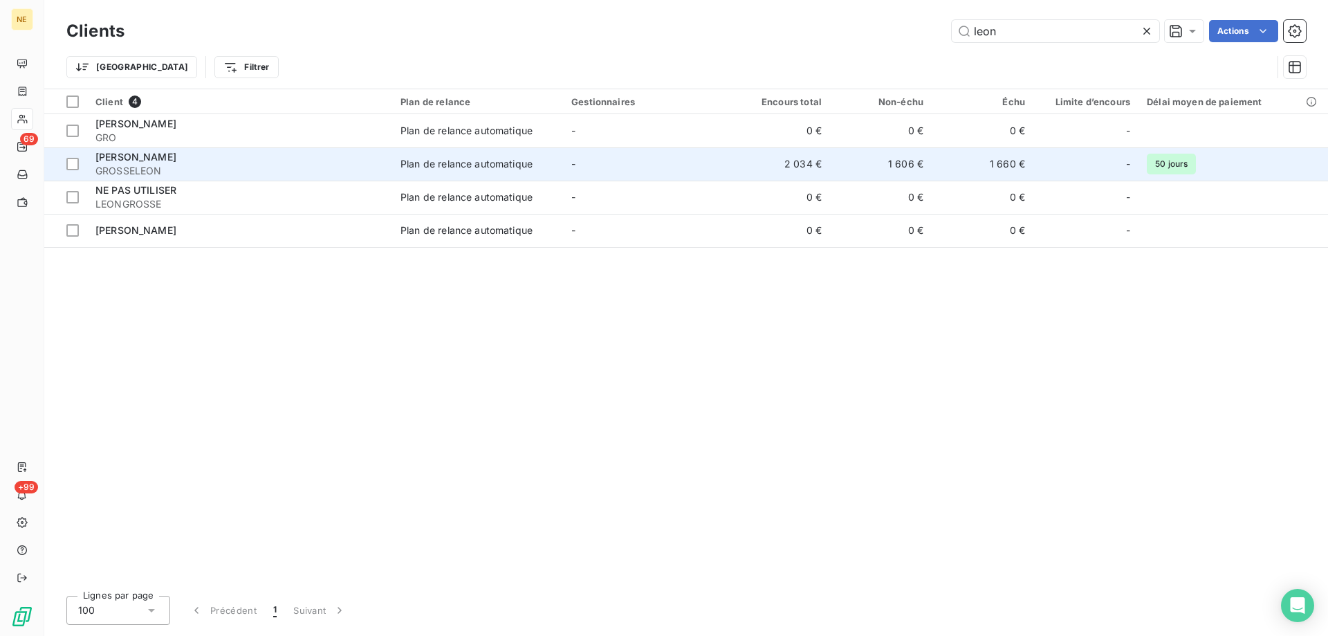
type input "leon"
click at [291, 172] on span "GROSSELEON" at bounding box center [239, 171] width 288 height 14
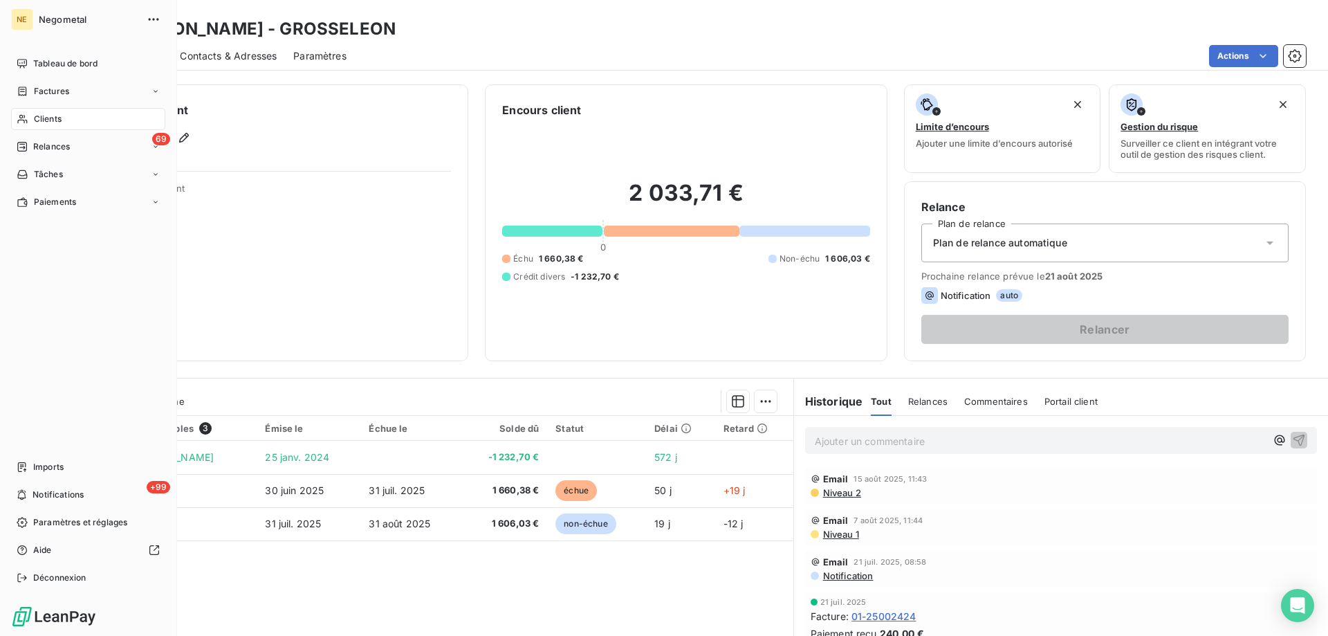
click at [59, 122] on span "Clients" at bounding box center [48, 119] width 28 height 12
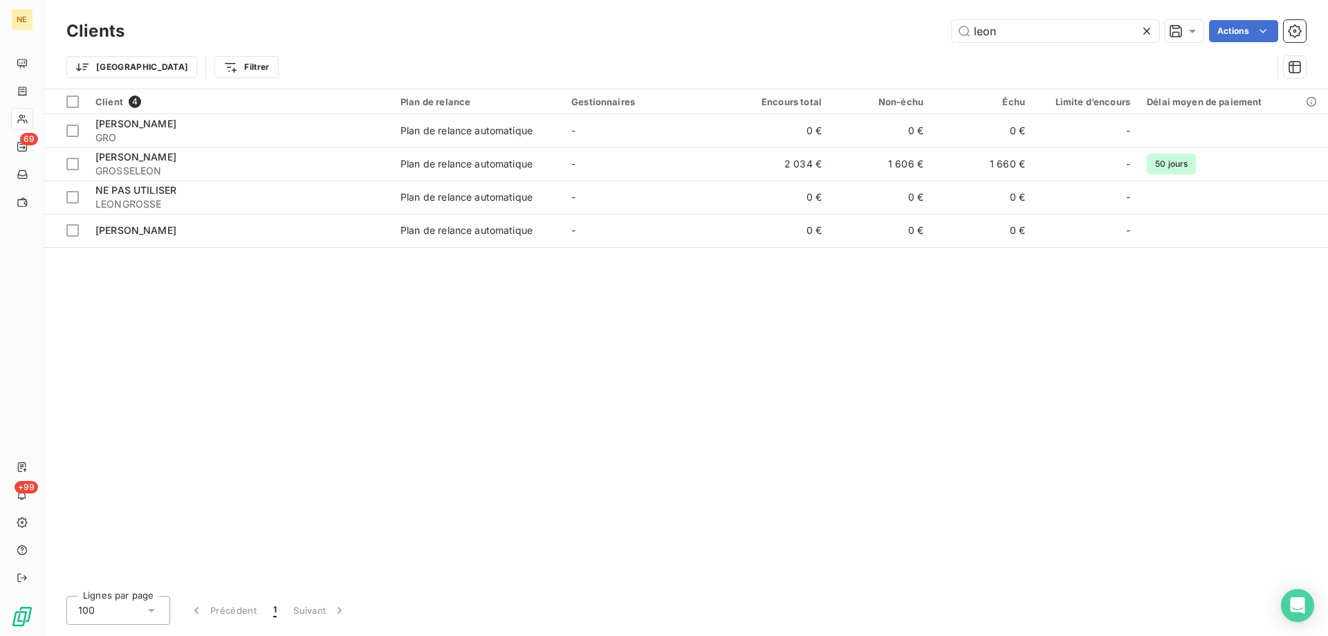
drag, startPoint x: 984, startPoint y: 28, endPoint x: 948, endPoint y: 28, distance: 36.0
click at [948, 28] on div "leon Actions" at bounding box center [723, 31] width 1165 height 22
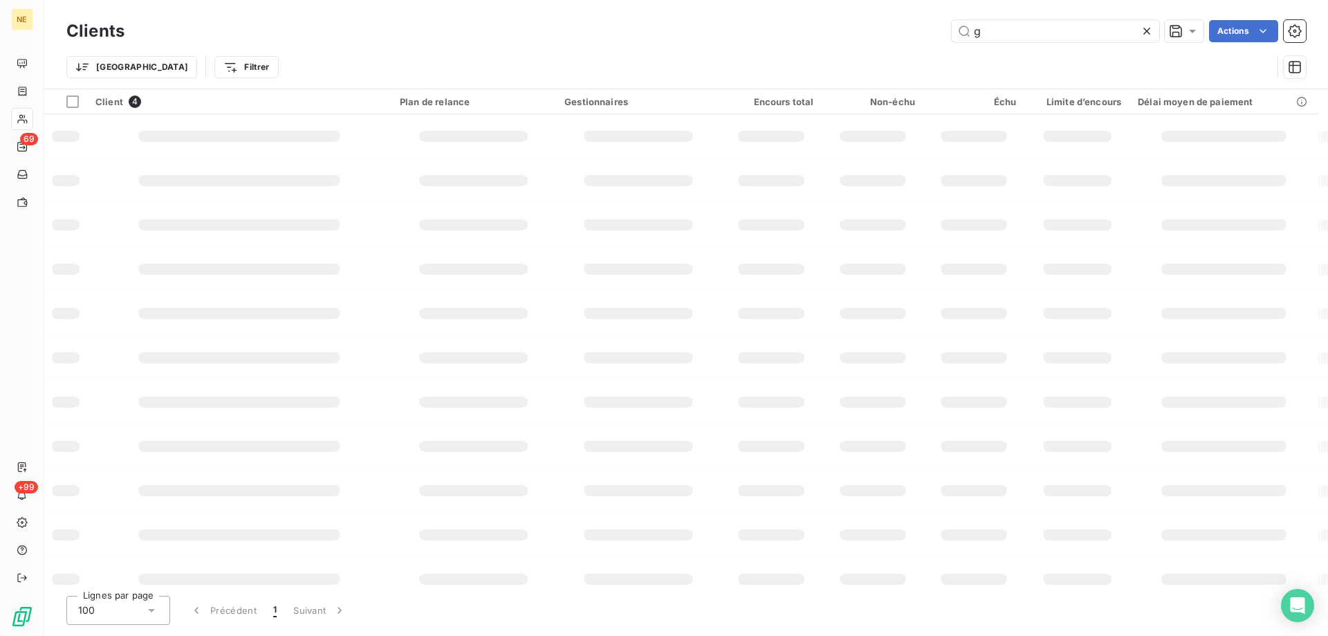
type input "gs"
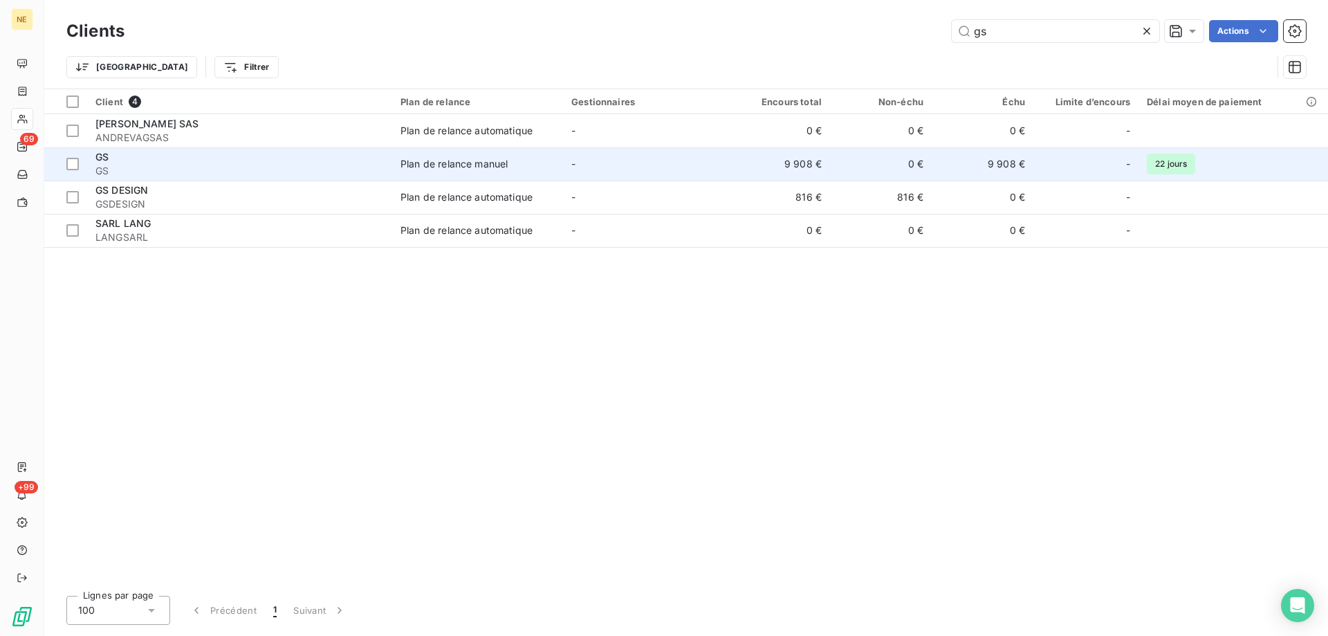
click at [313, 167] on span "GS" at bounding box center [239, 171] width 288 height 14
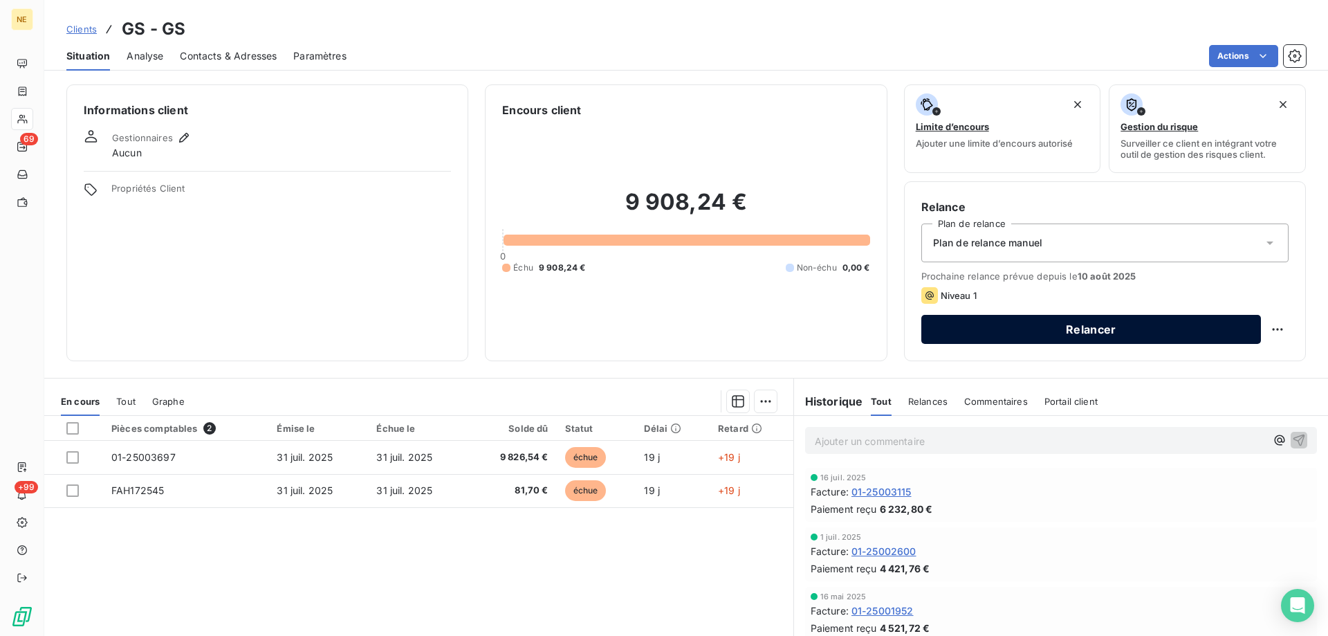
click at [1109, 331] on button "Relancer" at bounding box center [1091, 329] width 340 height 29
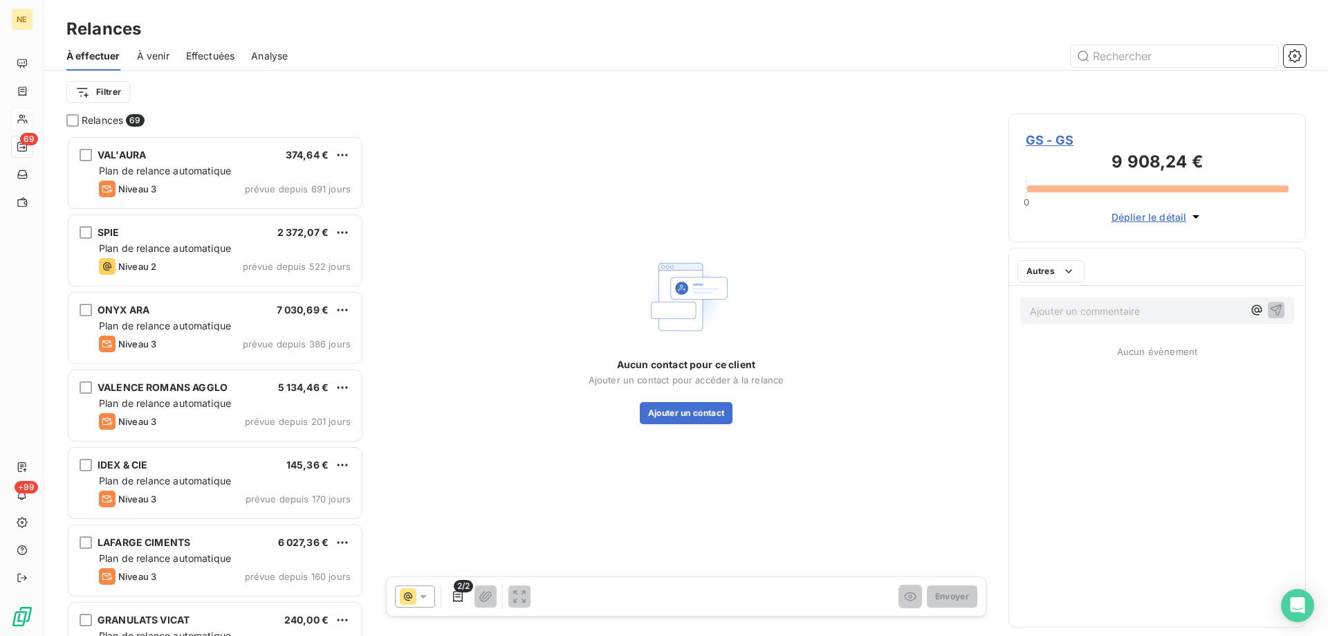
scroll to position [490, 287]
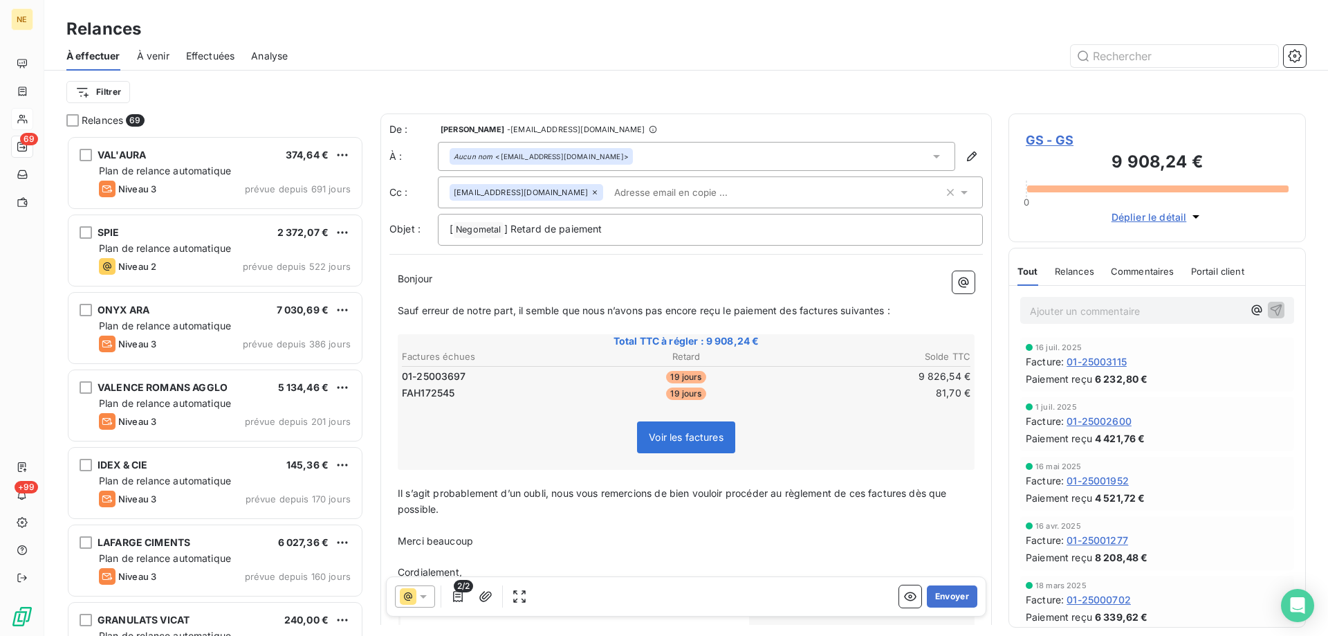
click at [591, 194] on icon at bounding box center [595, 192] width 8 height 8
click at [962, 591] on button "Envoyer" at bounding box center [952, 596] width 50 height 22
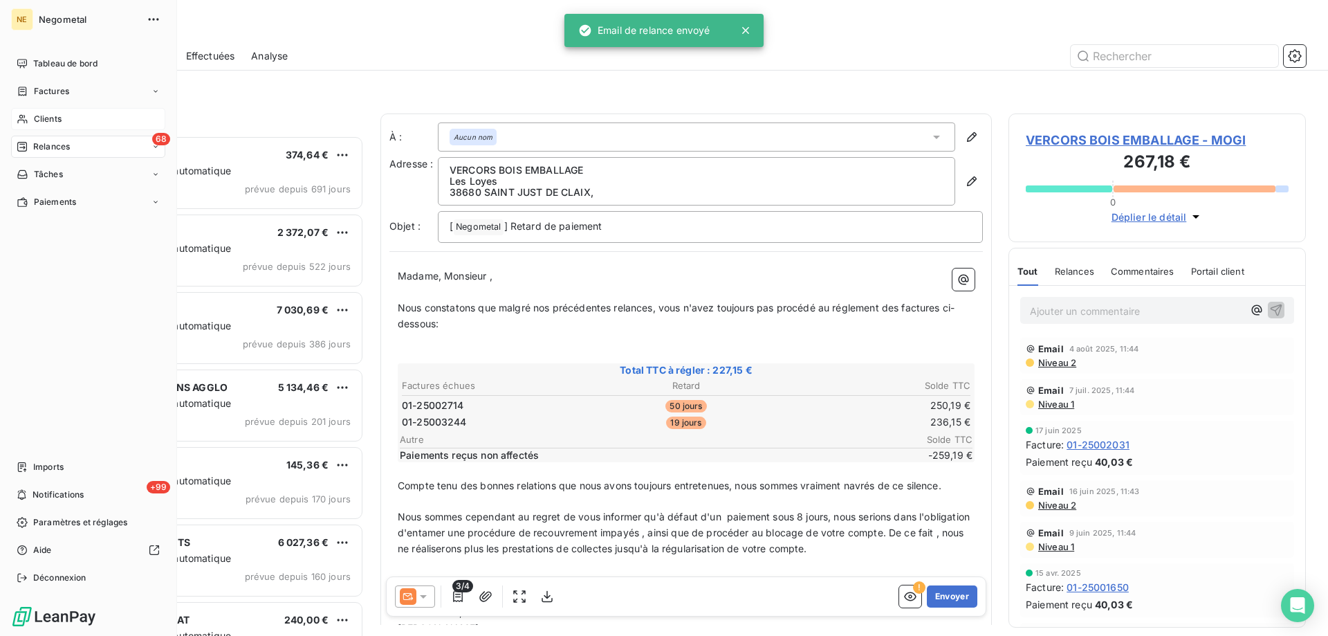
click at [33, 120] on div "Clients" at bounding box center [88, 119] width 154 height 22
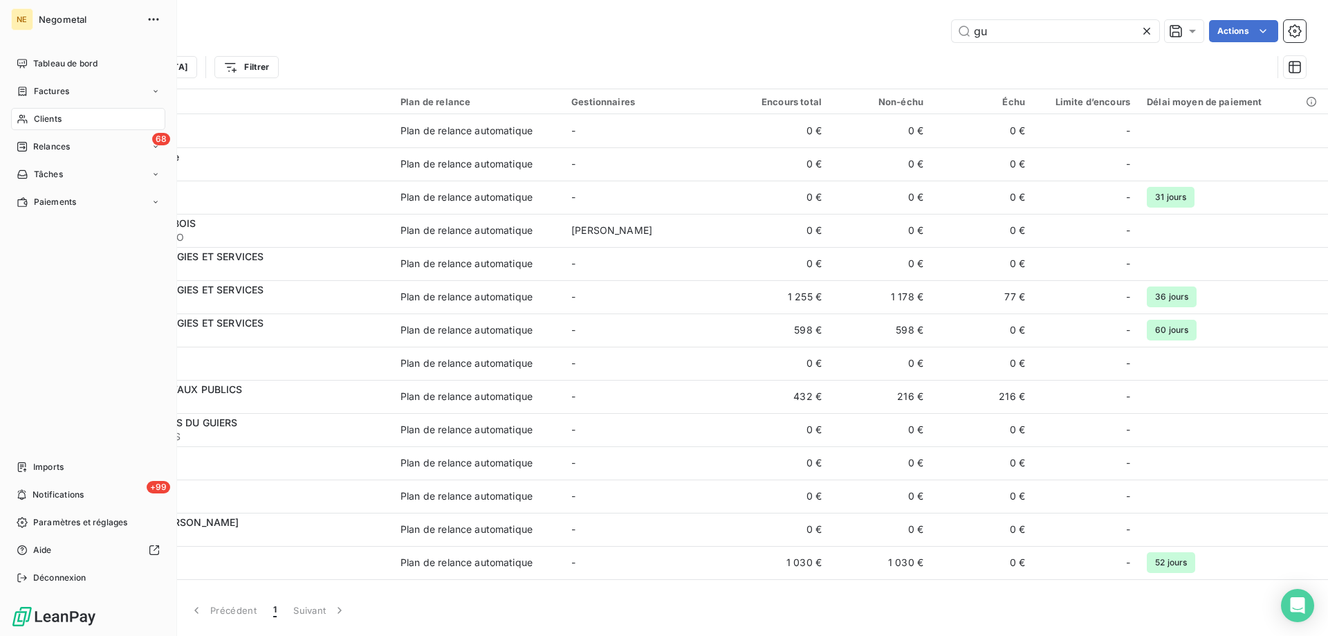
click at [46, 113] on span "Clients" at bounding box center [48, 119] width 28 height 12
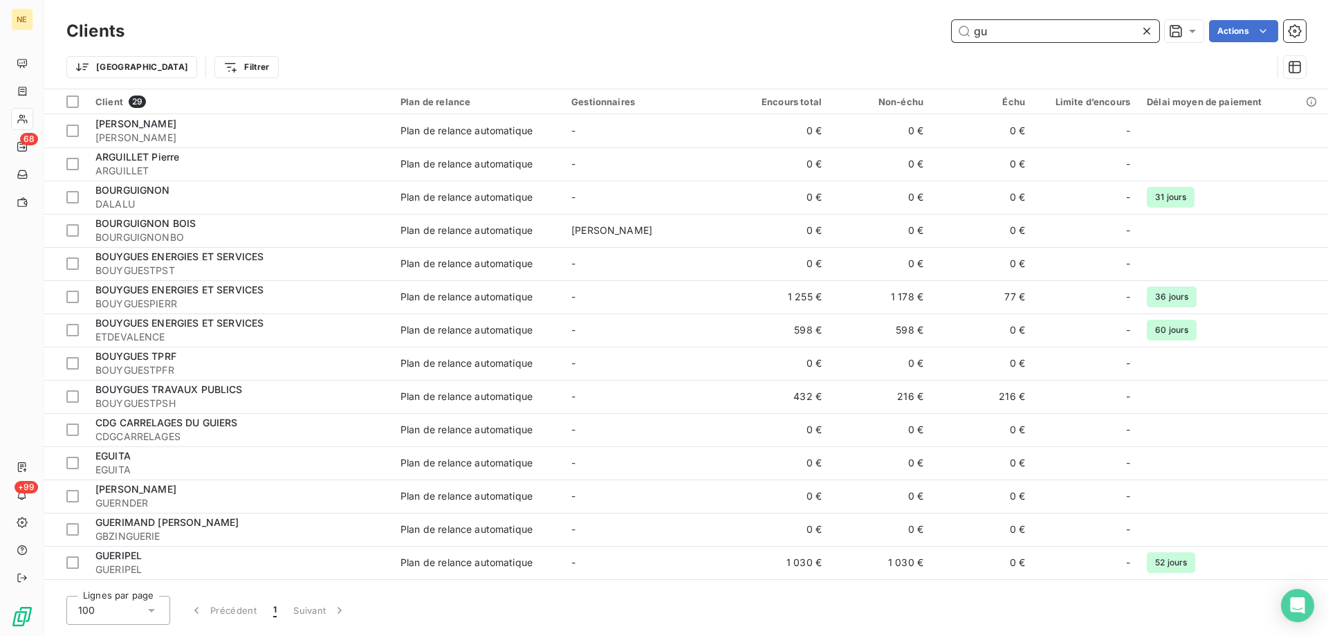
click at [1000, 33] on input "gu" at bounding box center [1055, 31] width 207 height 22
drag, startPoint x: 1000, startPoint y: 33, endPoint x: 944, endPoint y: 37, distance: 56.2
click at [944, 37] on div "gu Actions" at bounding box center [723, 31] width 1165 height 22
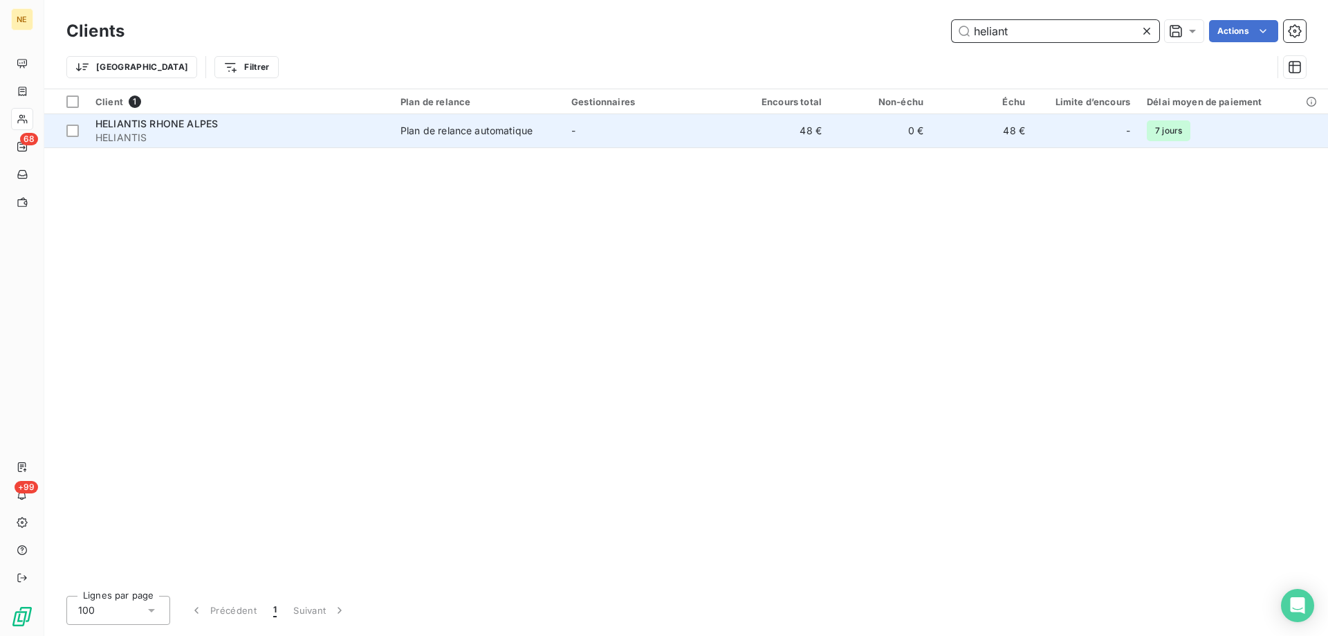
type input "heliant"
click at [600, 132] on td "-" at bounding box center [645, 130] width 165 height 33
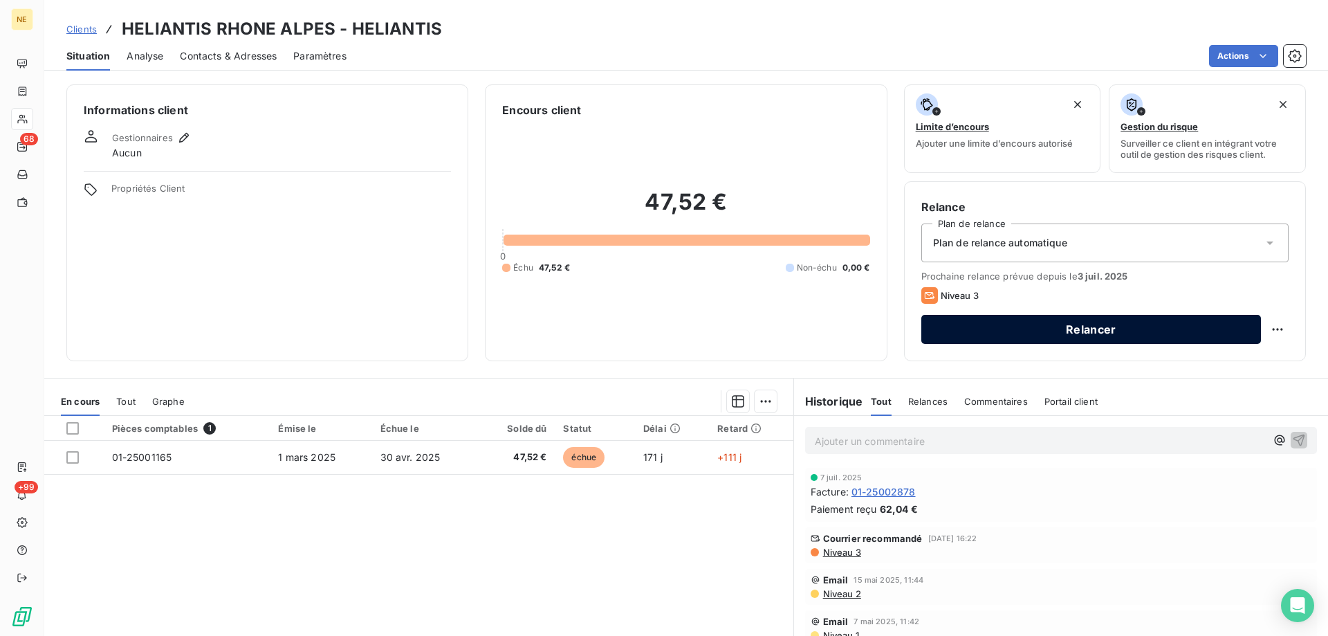
click at [1059, 328] on button "Relancer" at bounding box center [1091, 329] width 340 height 29
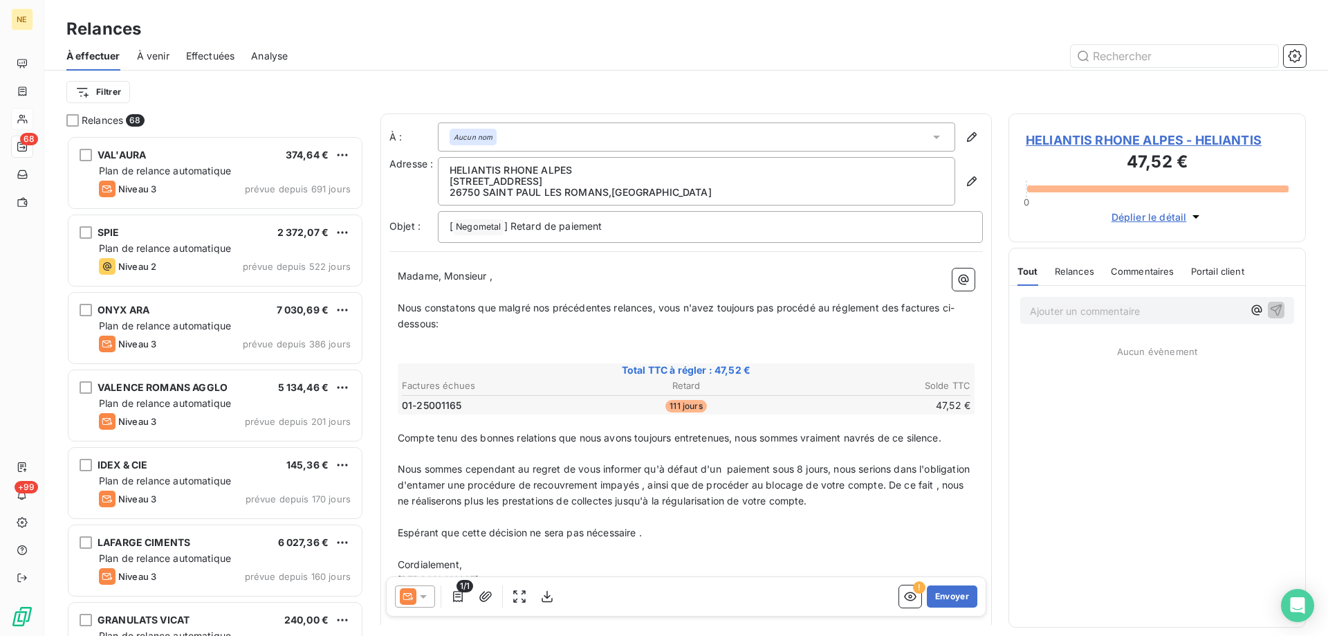
scroll to position [490, 287]
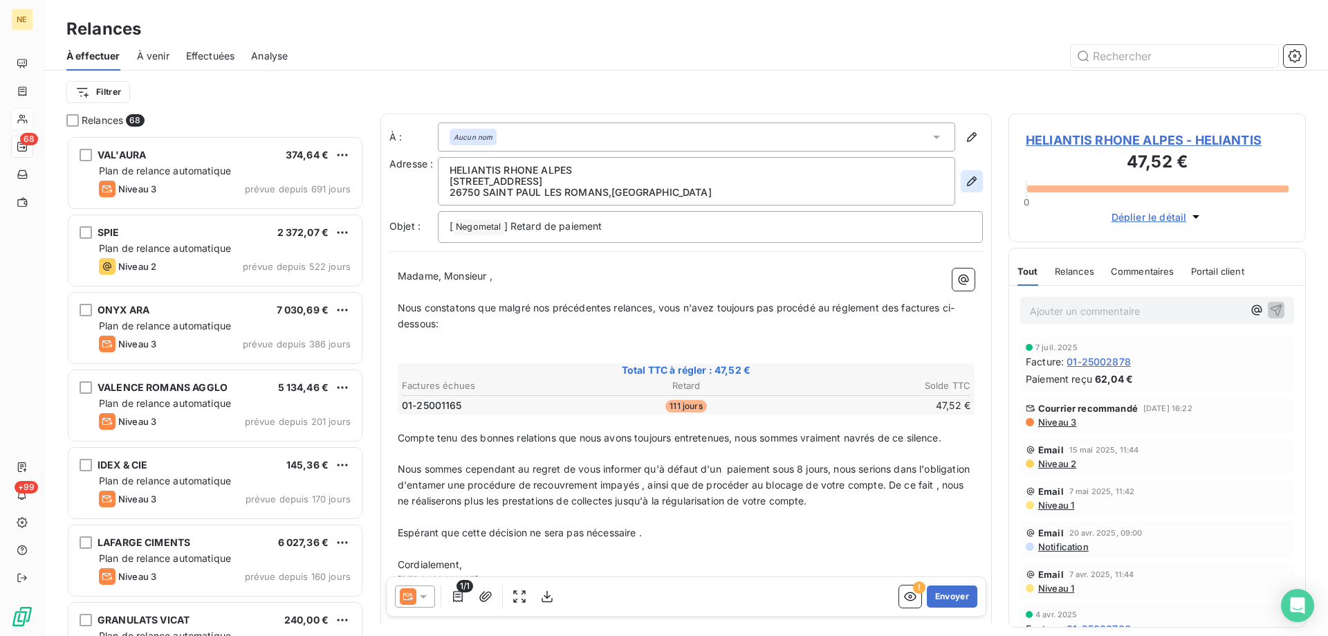
click at [965, 176] on icon "button" at bounding box center [972, 181] width 14 height 14
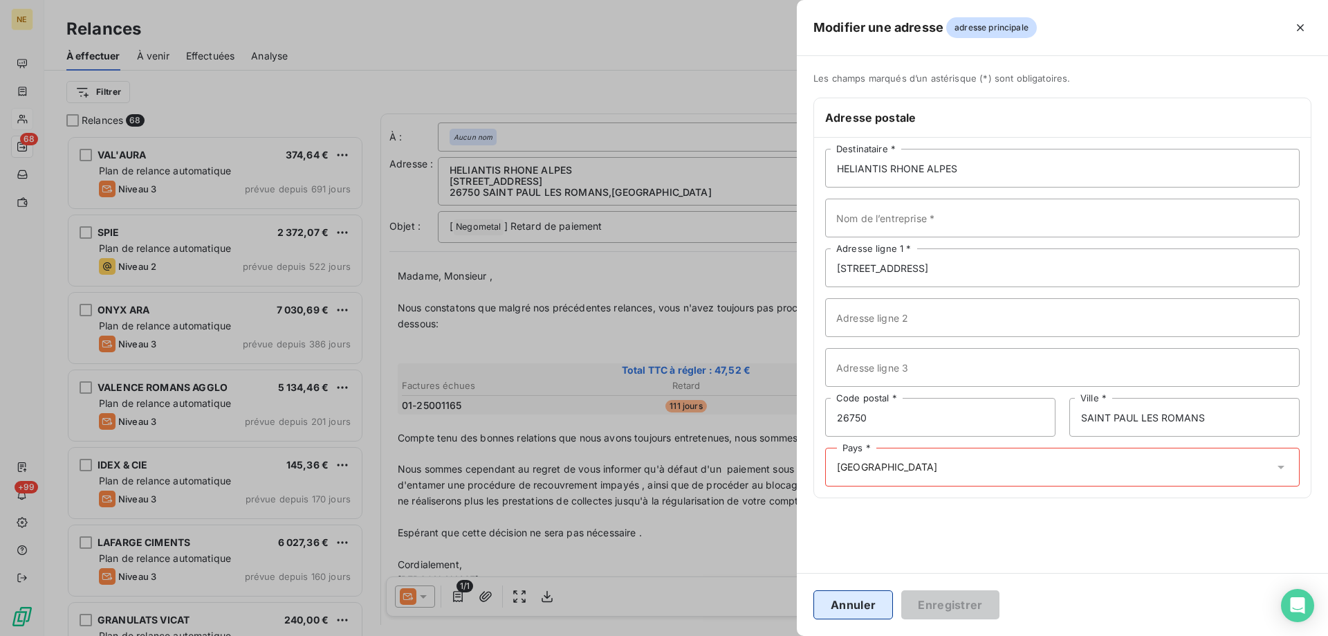
click at [871, 605] on button "Annuler" at bounding box center [853, 604] width 80 height 29
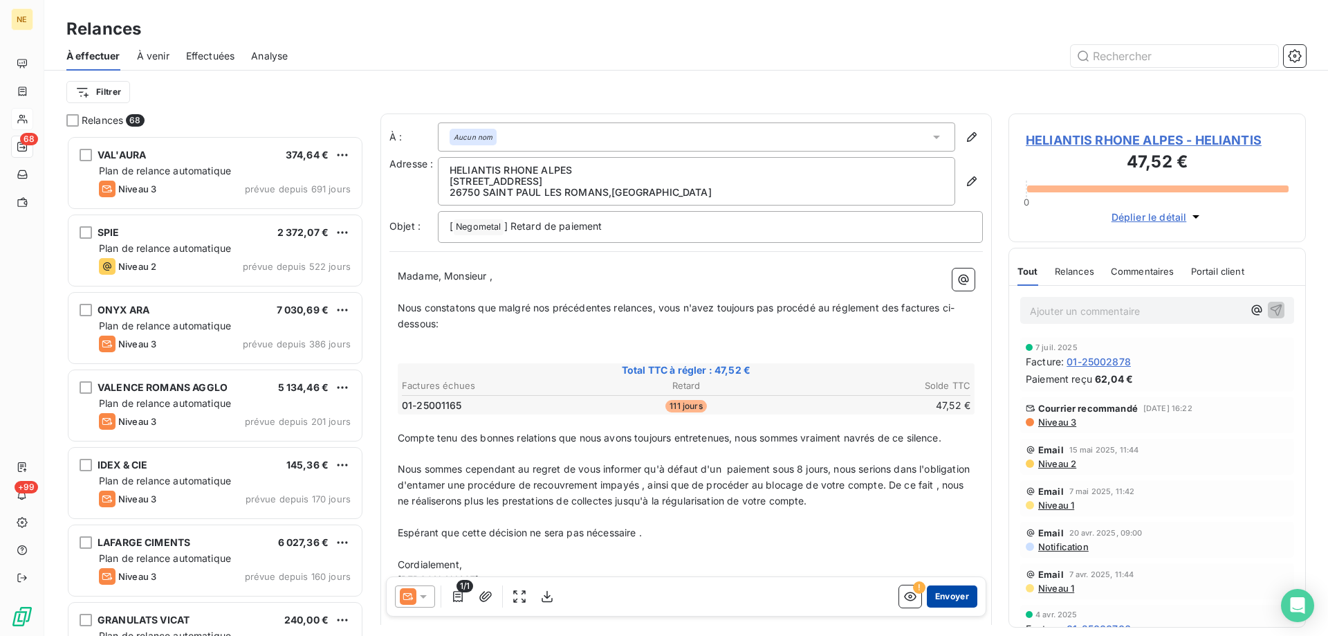
click at [946, 598] on button "Envoyer" at bounding box center [952, 596] width 50 height 22
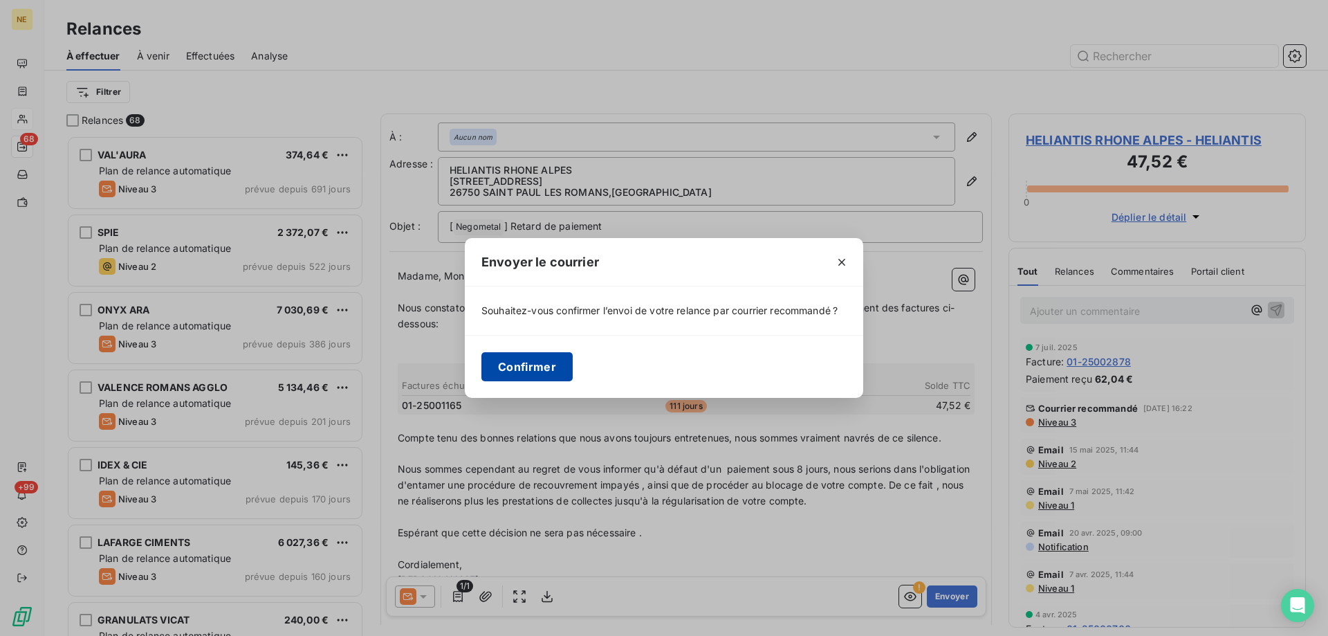
click at [533, 364] on button "Confirmer" at bounding box center [526, 366] width 91 height 29
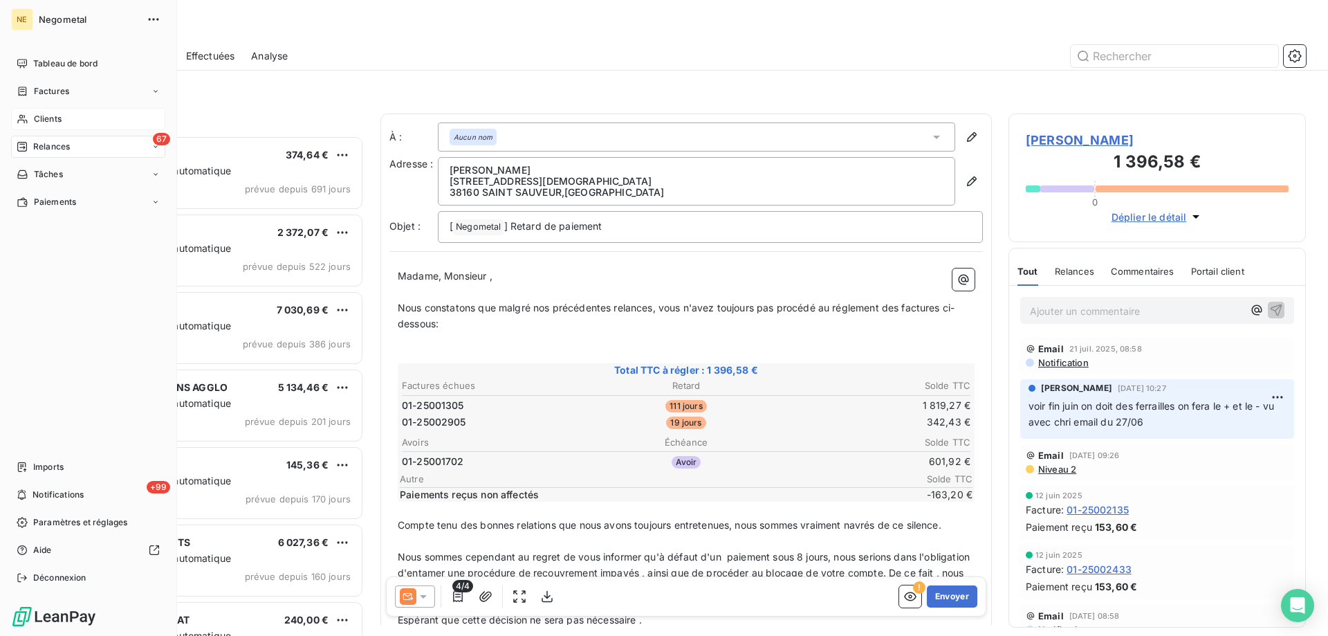
click at [32, 119] on div "Clients" at bounding box center [88, 119] width 154 height 22
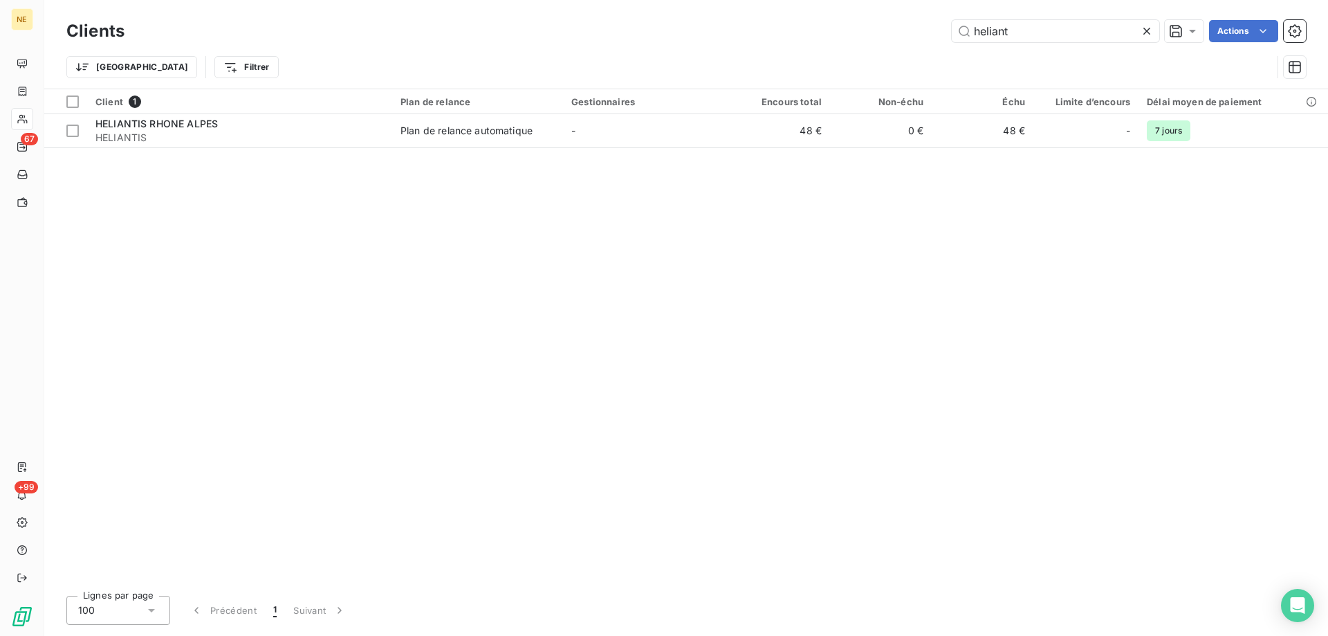
drag, startPoint x: 1030, startPoint y: 28, endPoint x: 912, endPoint y: 31, distance: 117.6
click at [912, 31] on div "heliant Actions" at bounding box center [723, 31] width 1165 height 22
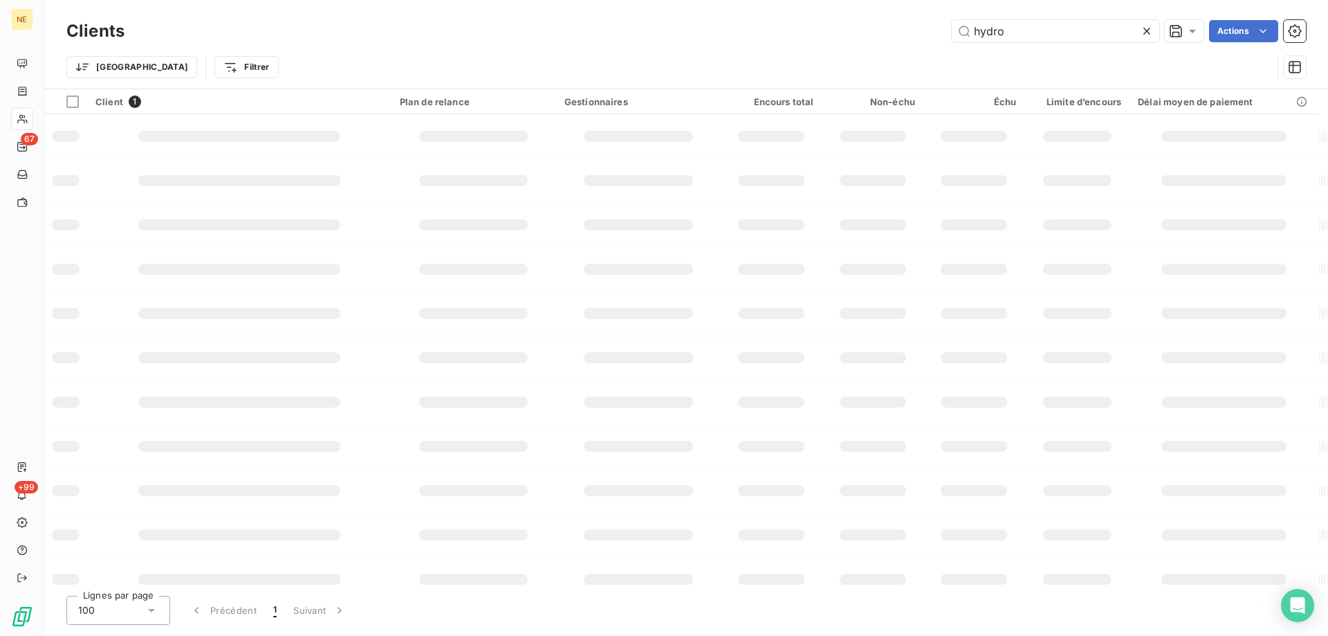
type input "hydro"
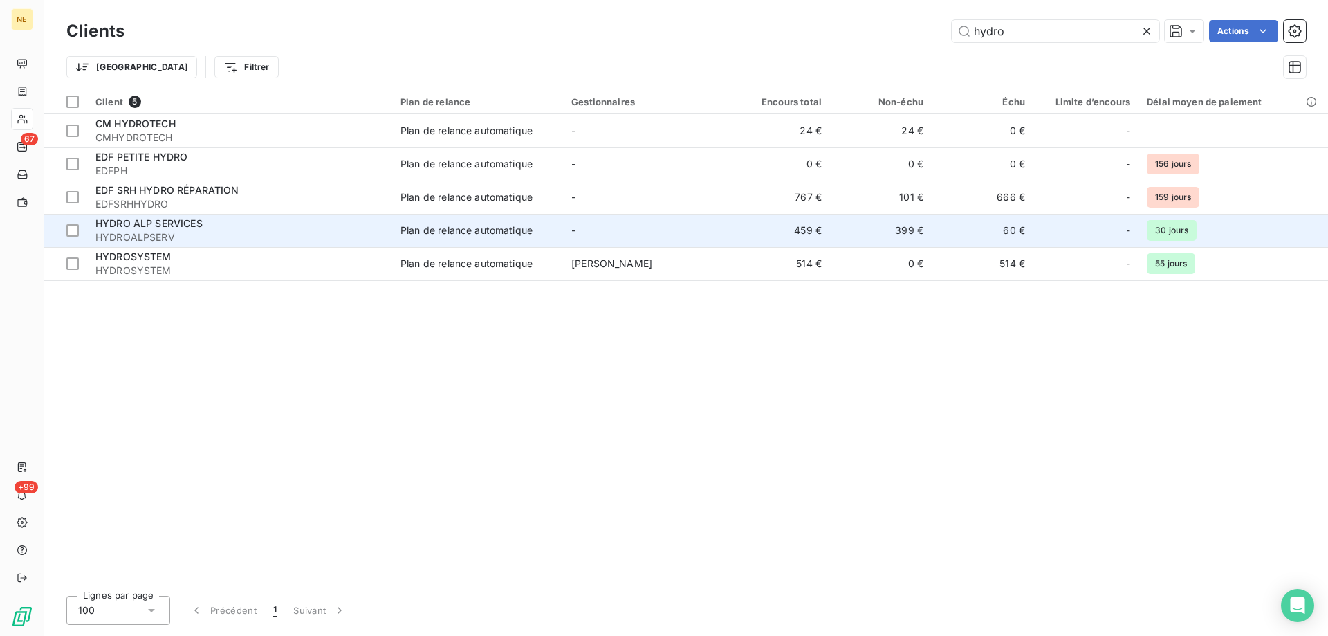
click at [263, 225] on div "HYDRO ALP SERVICES" at bounding box center [239, 223] width 288 height 14
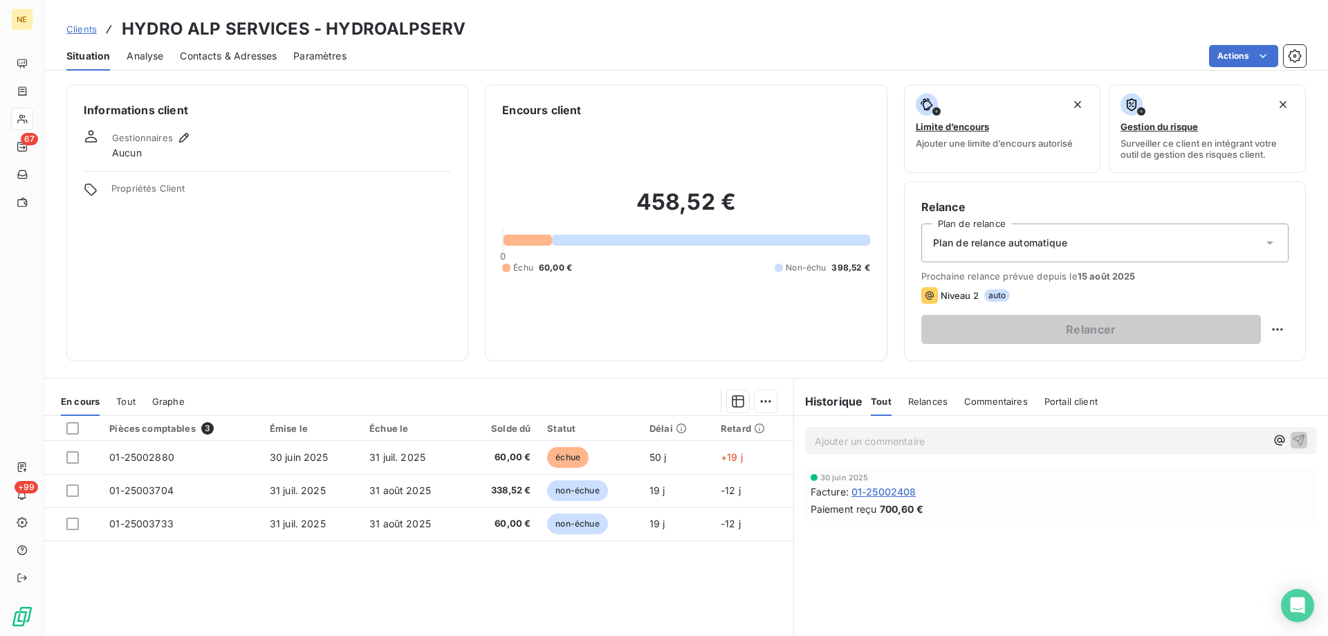
click at [235, 62] on span "Contacts & Adresses" at bounding box center [228, 56] width 97 height 14
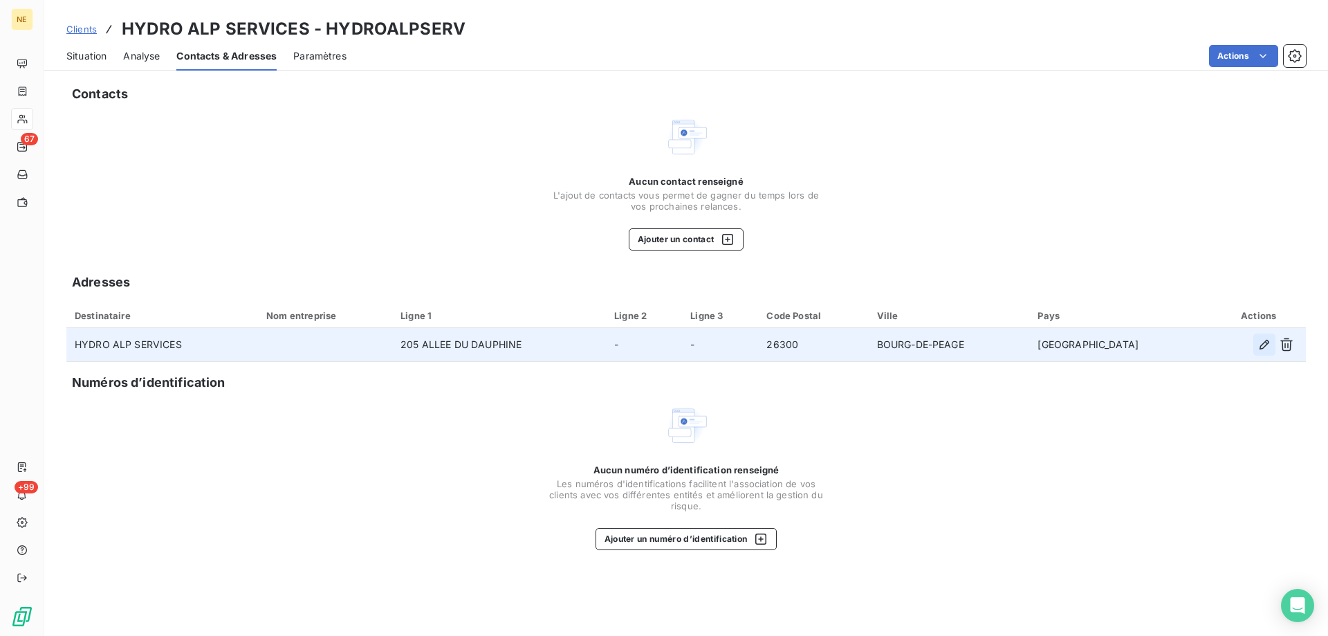
click at [1265, 345] on icon "button" at bounding box center [1264, 344] width 14 height 14
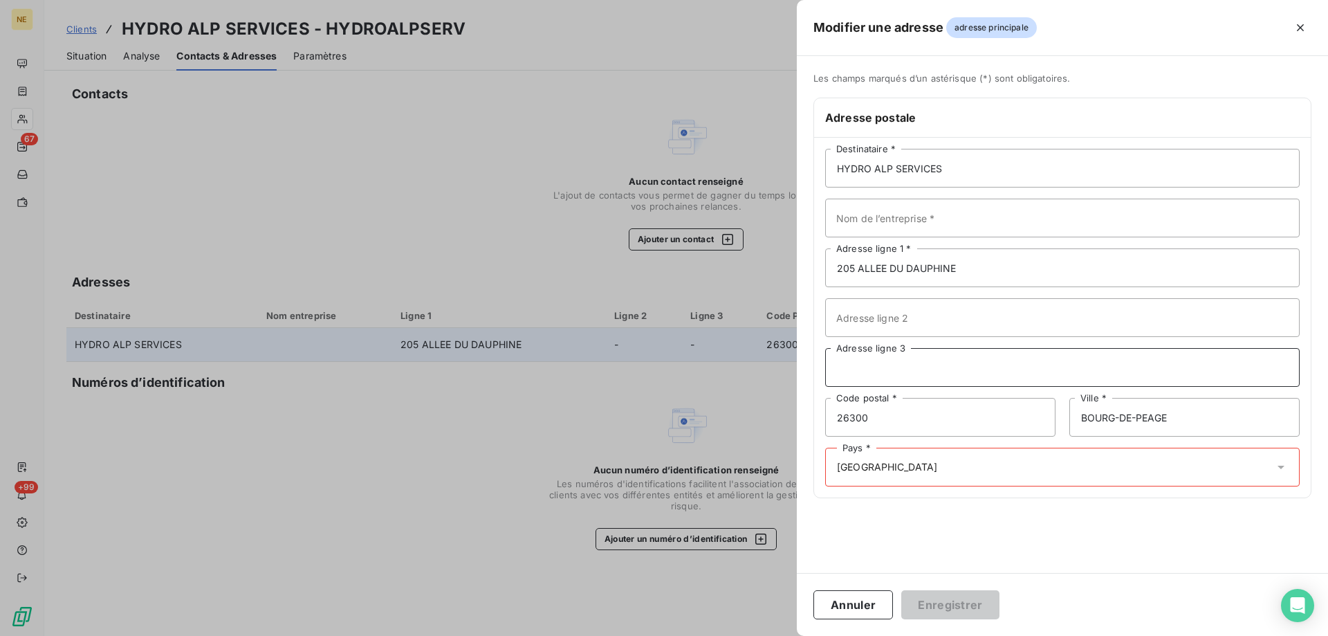
click at [876, 369] on input "Adresse ligne 3" at bounding box center [1062, 367] width 474 height 39
click at [871, 608] on button "Annuler" at bounding box center [853, 604] width 80 height 29
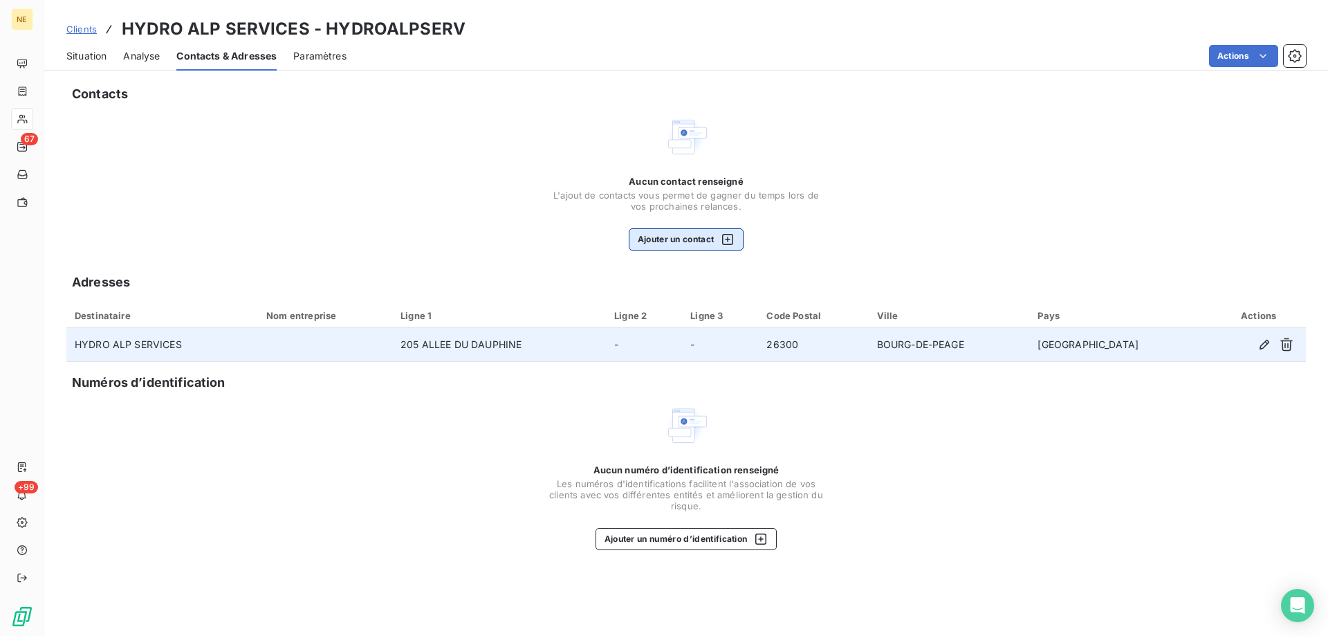
click at [725, 242] on icon "button" at bounding box center [728, 239] width 14 height 14
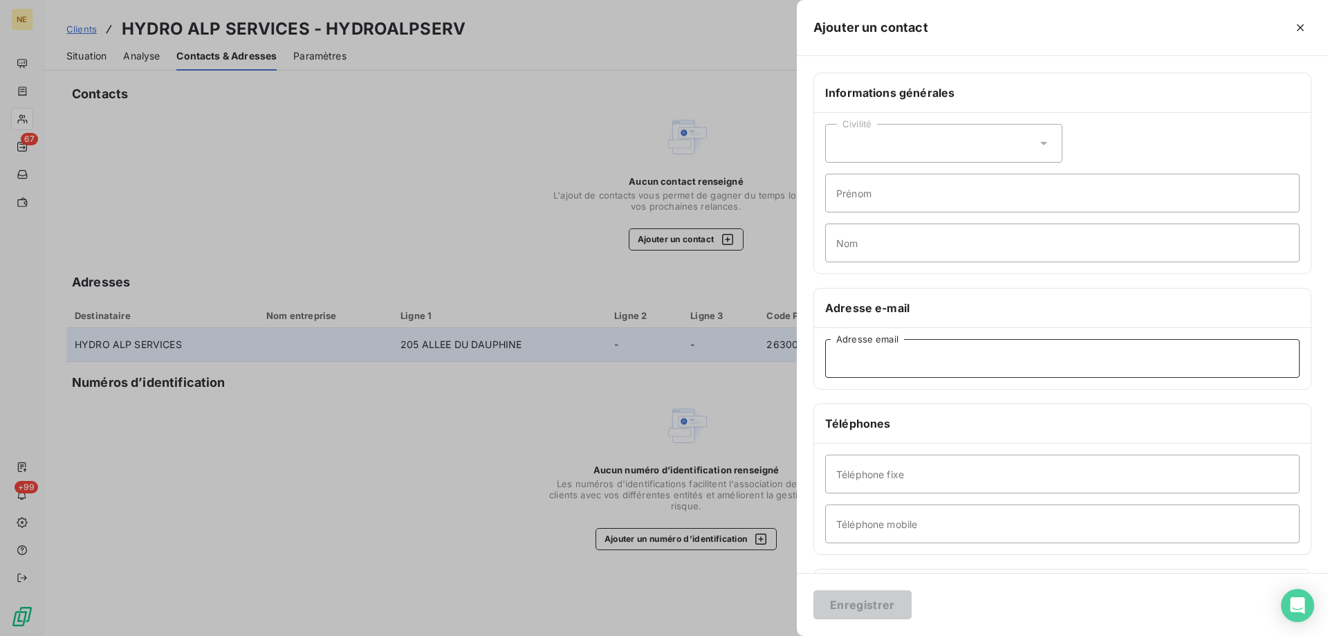
click at [862, 362] on input "Adresse email" at bounding box center [1062, 358] width 474 height 39
type input "[EMAIL_ADDRESS][DOMAIN_NAME]"
click at [876, 610] on button "Enregistrer" at bounding box center [862, 604] width 98 height 29
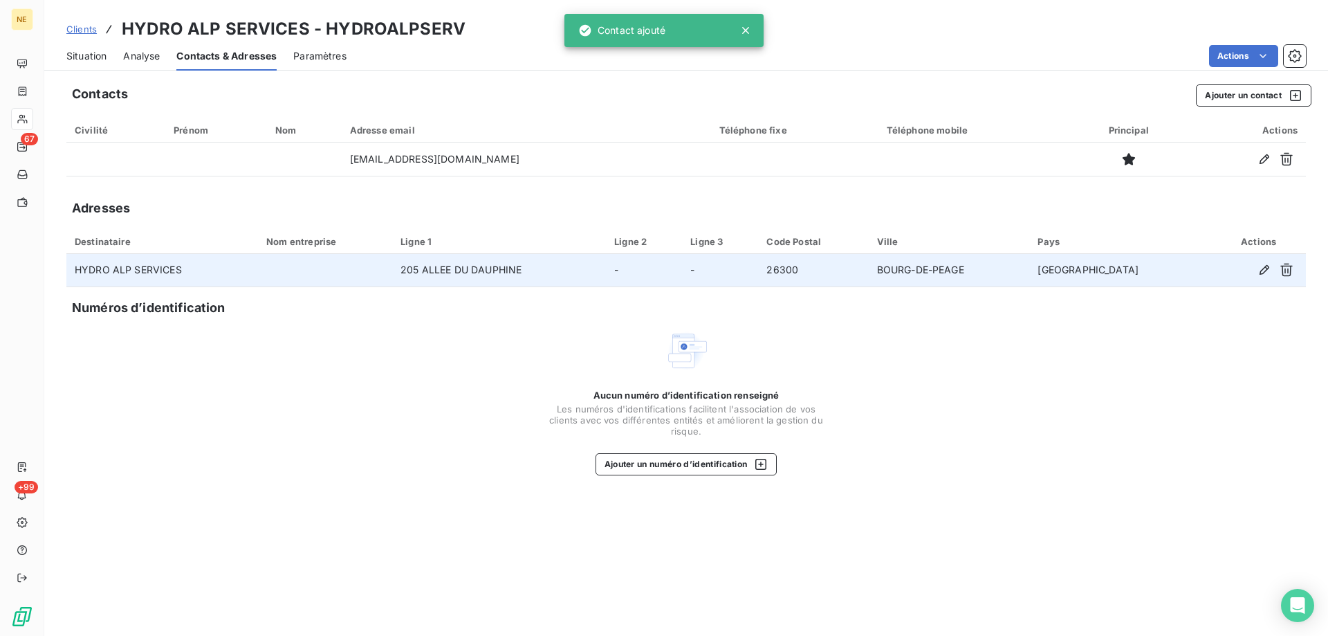
click at [93, 55] on span "Situation" at bounding box center [86, 56] width 40 height 14
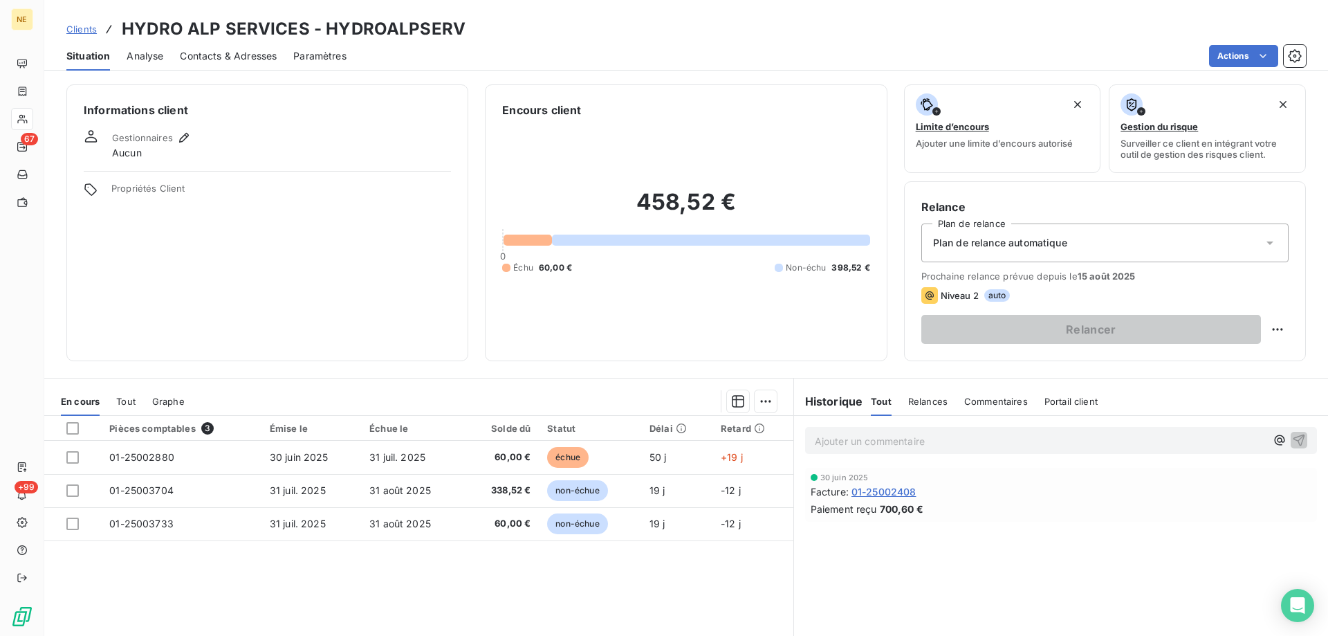
click at [1262, 329] on html "NE 67 +99 Clients HYDRO ALP SERVICES - HYDROALPSERV Situation Analyse Contacts …" at bounding box center [664, 318] width 1328 height 636
click at [1235, 360] on div "Replanifier cette action" at bounding box center [1211, 360] width 124 height 22
select select "7"
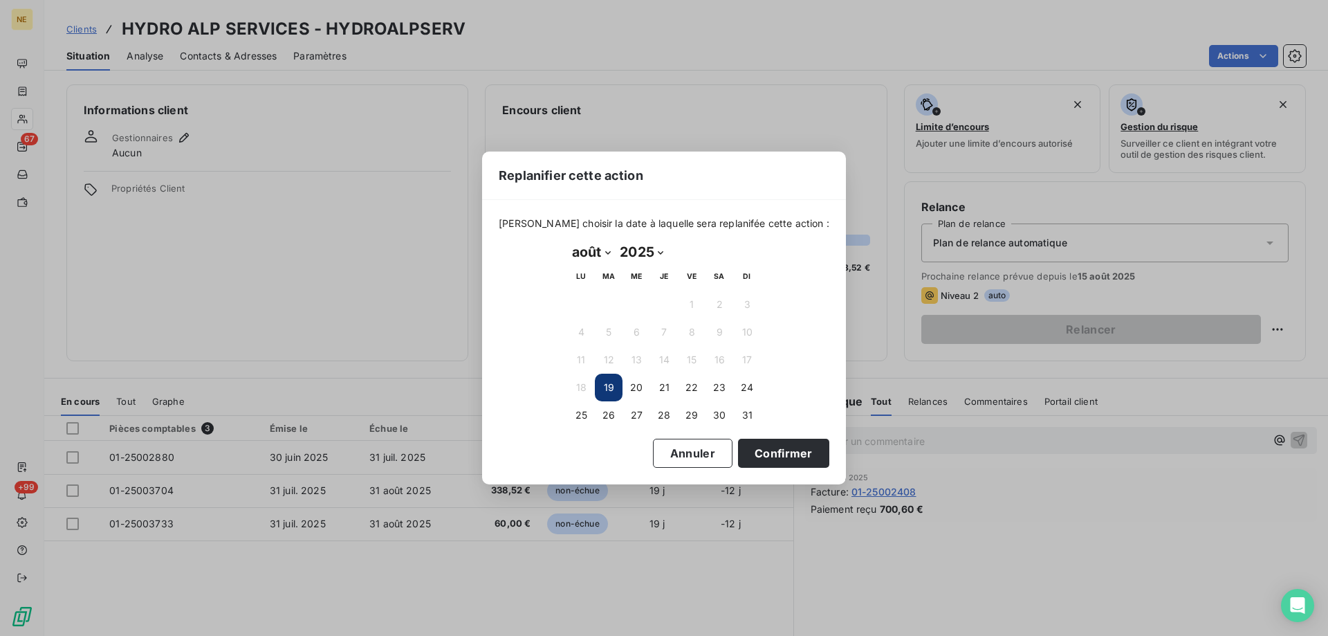
click at [595, 385] on button "19" at bounding box center [609, 387] width 28 height 28
click at [608, 383] on button "19" at bounding box center [609, 387] width 28 height 28
click at [609, 388] on button "19" at bounding box center [609, 387] width 28 height 28
click at [750, 443] on button "Confirmer" at bounding box center [783, 452] width 91 height 29
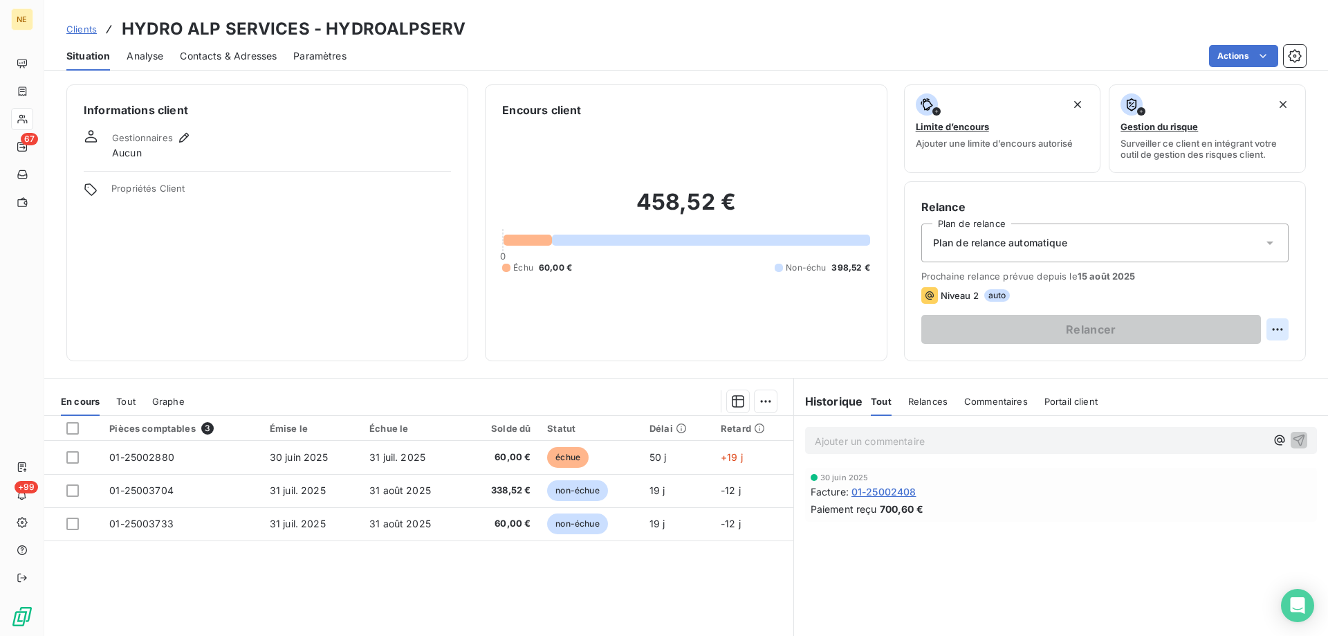
click at [1274, 333] on html "NE 67 +99 Clients HYDRO ALP SERVICES - HYDROALPSERV Situation Analyse Contacts …" at bounding box center [664, 318] width 1328 height 636
click at [1207, 359] on div "Replanifier cette action" at bounding box center [1211, 360] width 124 height 22
select select "7"
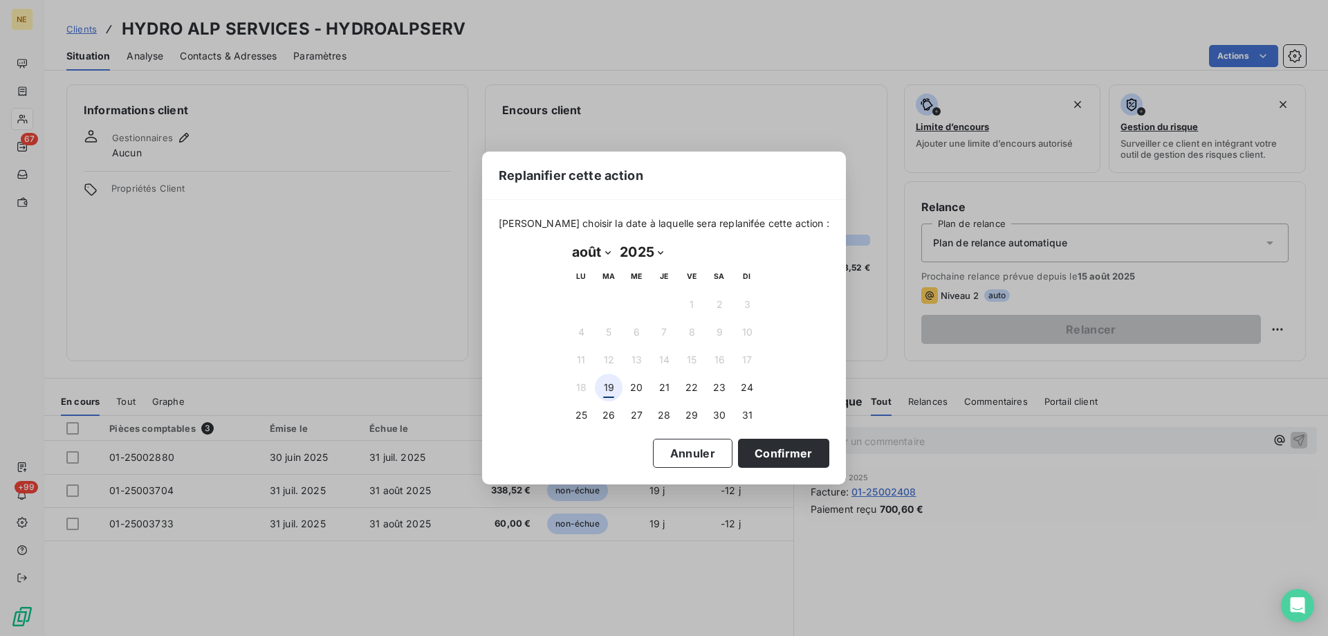
click at [610, 388] on button "19" at bounding box center [609, 387] width 28 height 28
click at [635, 391] on button "20" at bounding box center [636, 387] width 28 height 28
click at [637, 387] on button "20" at bounding box center [636, 387] width 28 height 28
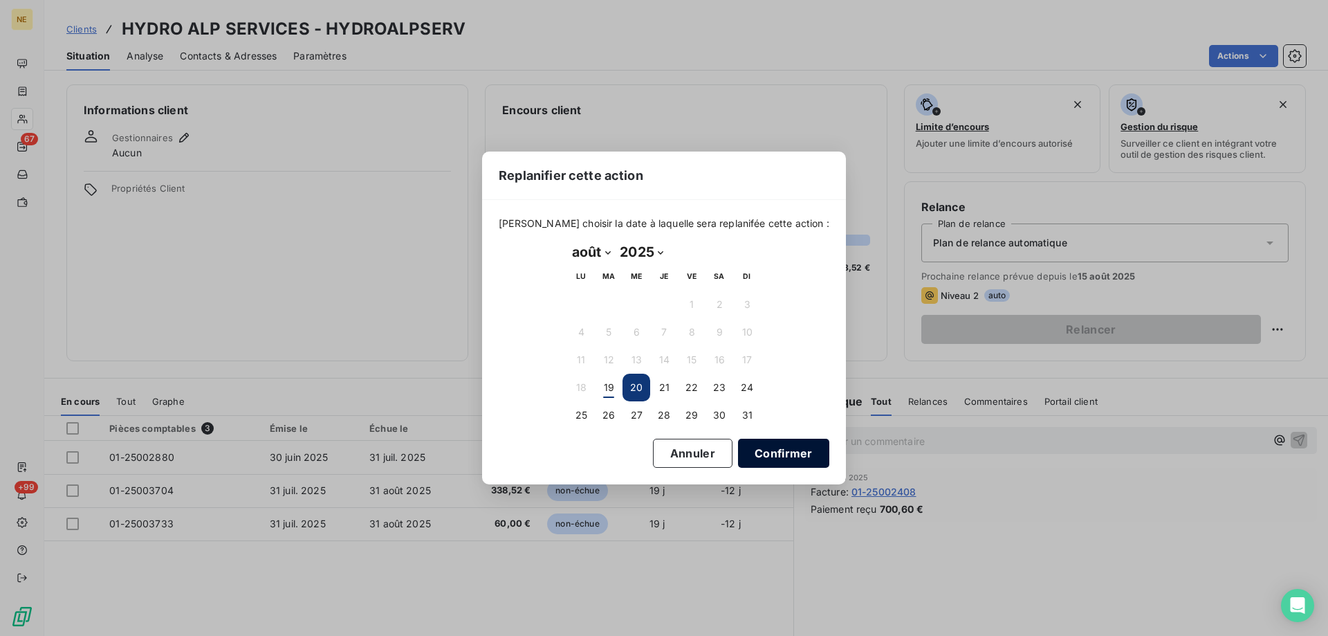
click at [776, 451] on button "Confirmer" at bounding box center [783, 452] width 91 height 29
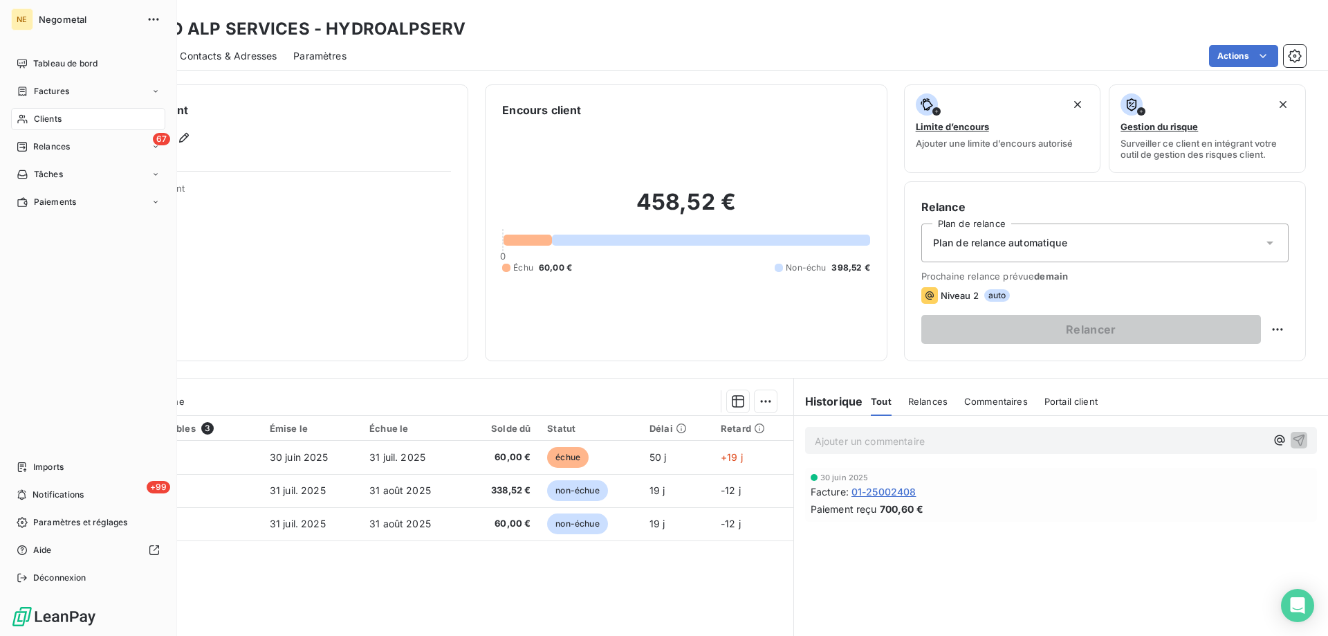
click at [57, 119] on span "Clients" at bounding box center [48, 119] width 28 height 12
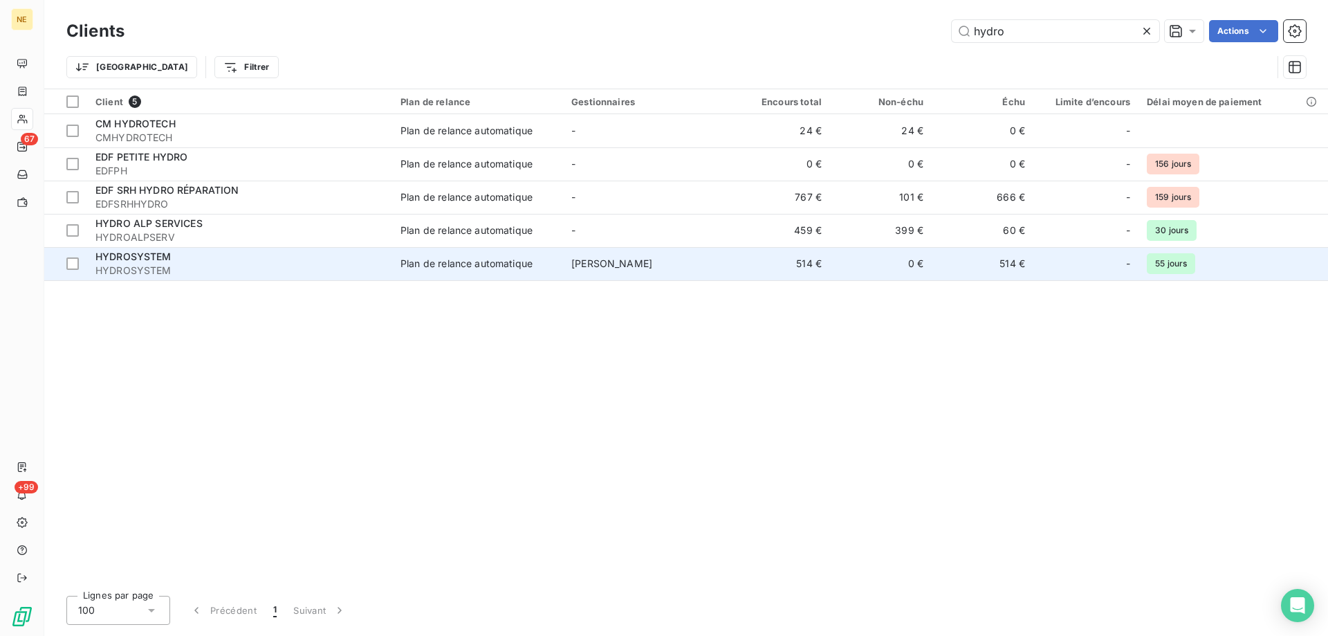
click at [158, 254] on span "HYDROSYSTEM" at bounding box center [133, 256] width 76 height 12
